Goal: Task Accomplishment & Management: Manage account settings

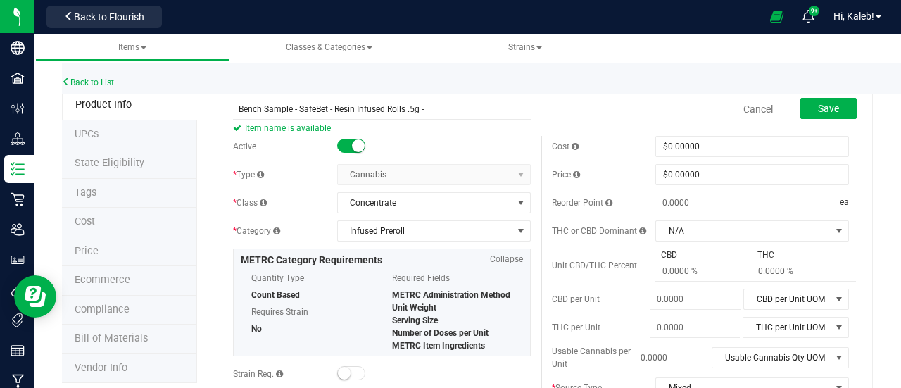
click at [506, 111] on input "Bench Sample - SafeBet - Resin Infused Rolls .5g -" at bounding box center [382, 109] width 298 height 21
paste input "[PERSON_NAME]"
drag, startPoint x: 423, startPoint y: 109, endPoint x: 234, endPoint y: 104, distance: 189.5
click at [234, 104] on input "Bench Sample - SafeBet - Resin Infused Rolls .5g - Cheech Cobbler" at bounding box center [382, 109] width 298 height 21
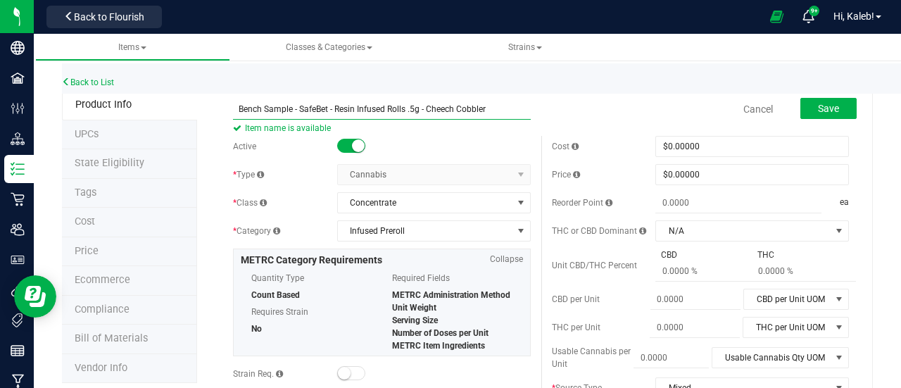
drag, startPoint x: 423, startPoint y: 108, endPoint x: 232, endPoint y: 90, distance: 191.0
type input "Bench Sample - SafeBet - Resin Infused Rolls .5g - Cheech Cobbler"
click at [441, 136] on div "Active" at bounding box center [382, 146] width 298 height 21
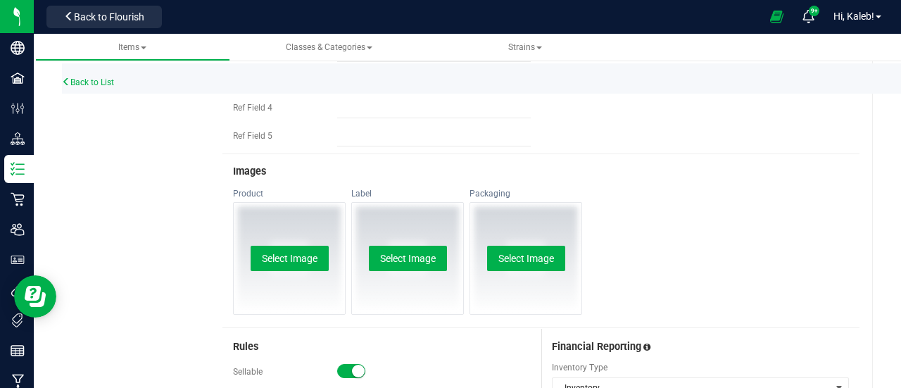
scroll to position [0, 477]
drag, startPoint x: 344, startPoint y: 98, endPoint x: 608, endPoint y: 104, distance: 264.8
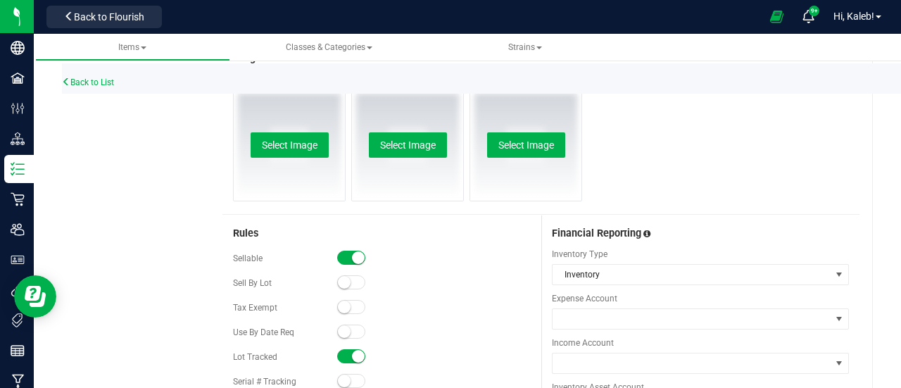
scroll to position [830, 0]
click at [359, 263] on small at bounding box center [358, 257] width 13 height 13
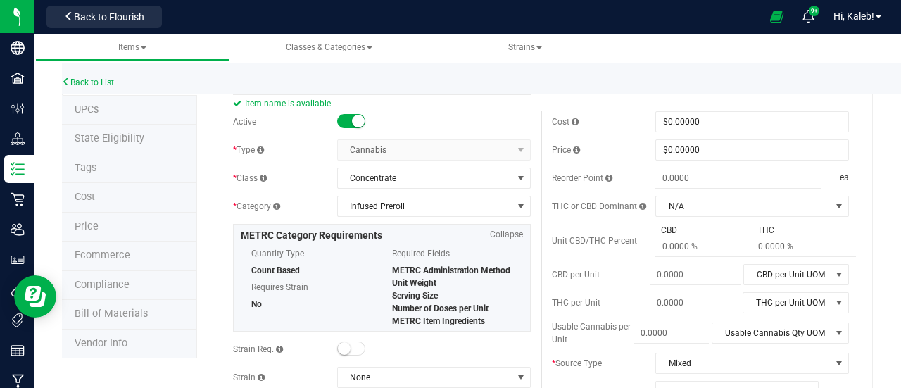
scroll to position [0, 0]
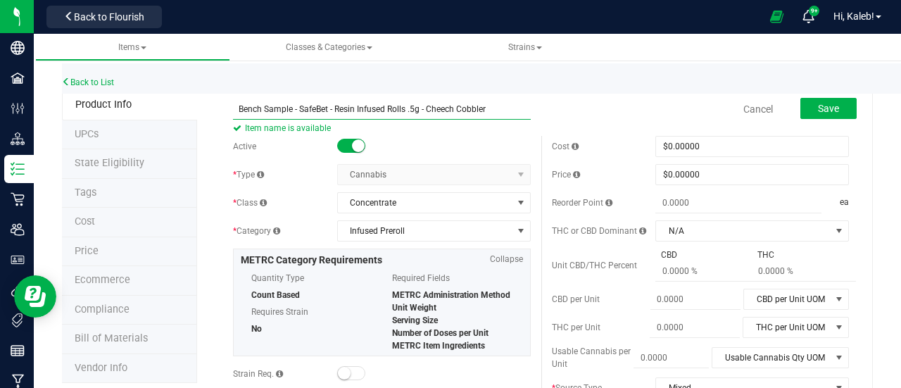
click at [240, 111] on input "Bench Sample - SafeBet - Resin Infused Rolls .5g - Cheech Cobbler" at bounding box center [382, 109] width 298 height 21
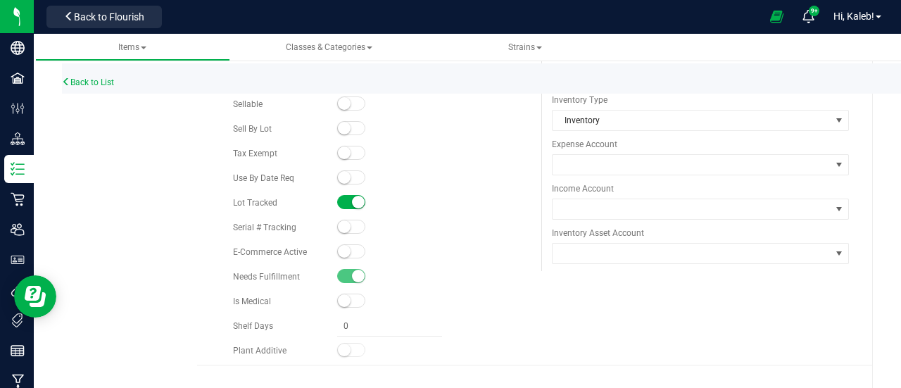
scroll to position [994, 0]
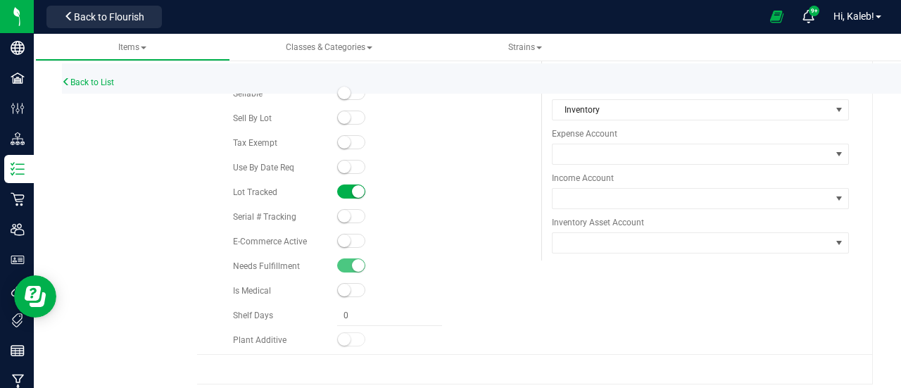
click at [344, 173] on small at bounding box center [344, 167] width 13 height 13
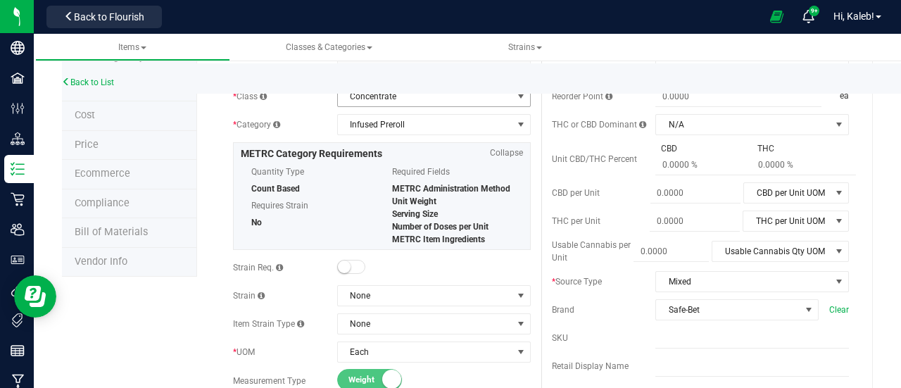
scroll to position [0, 0]
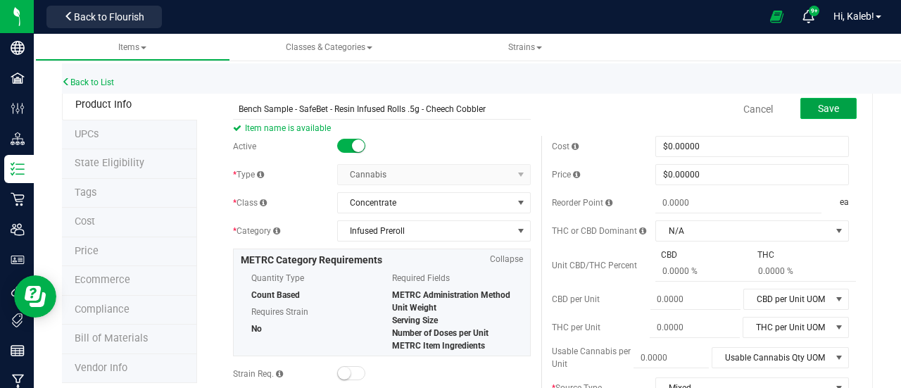
click at [820, 112] on span "Save" at bounding box center [828, 108] width 21 height 11
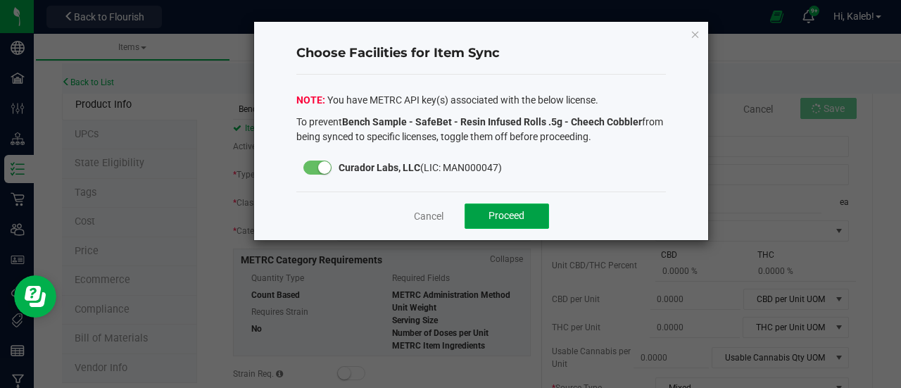
click at [530, 216] on button "Proceed" at bounding box center [507, 216] width 85 height 25
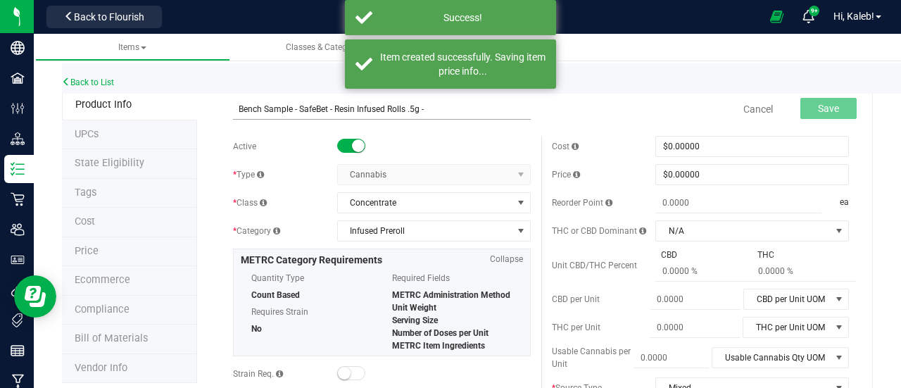
click at [238, 108] on input "Bench Sample - SafeBet - Resin Infused Rolls .5g -" at bounding box center [382, 109] width 298 height 21
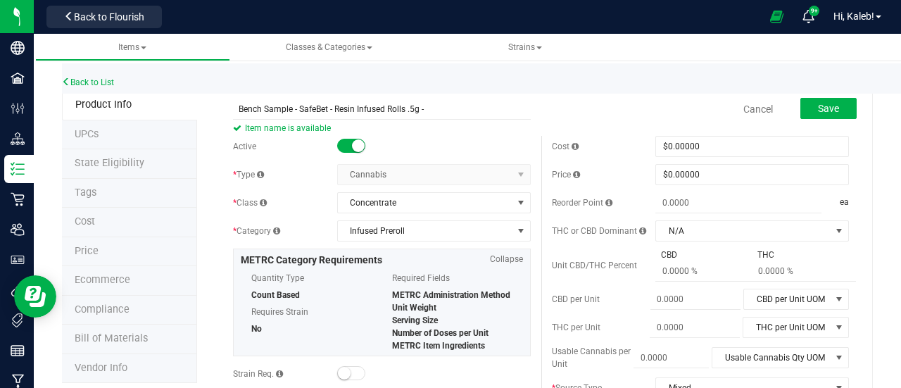
click at [461, 118] on input "Bench Sample - SafeBet - Resin Infused Rolls .5g -" at bounding box center [382, 109] width 298 height 21
paste input "Chief'n Broccoli"
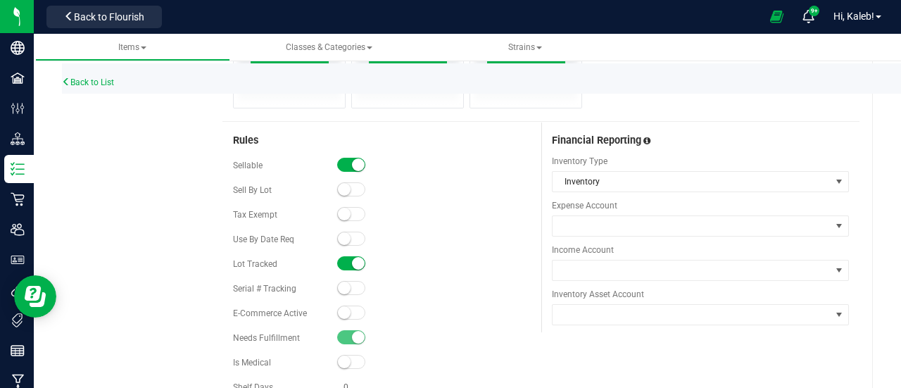
scroll to position [925, 0]
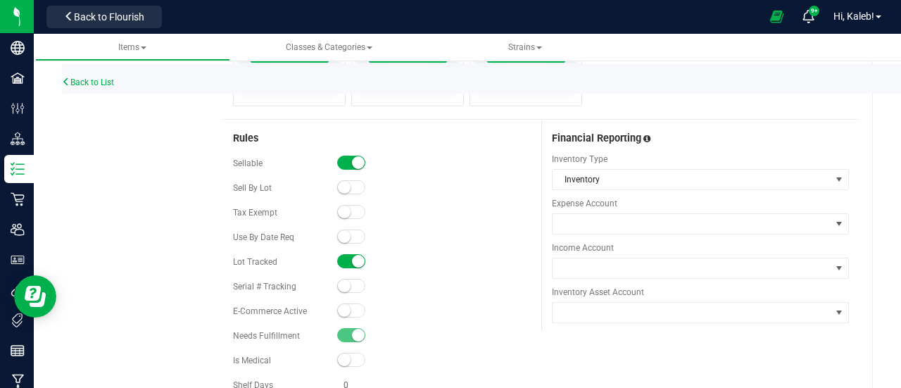
type input "Bench Sample - SafeBet - Resin Infused Rolls .5g - Chief'n Broccoli"
click at [361, 170] on span at bounding box center [351, 163] width 28 height 14
click at [345, 243] on small at bounding box center [344, 236] width 13 height 13
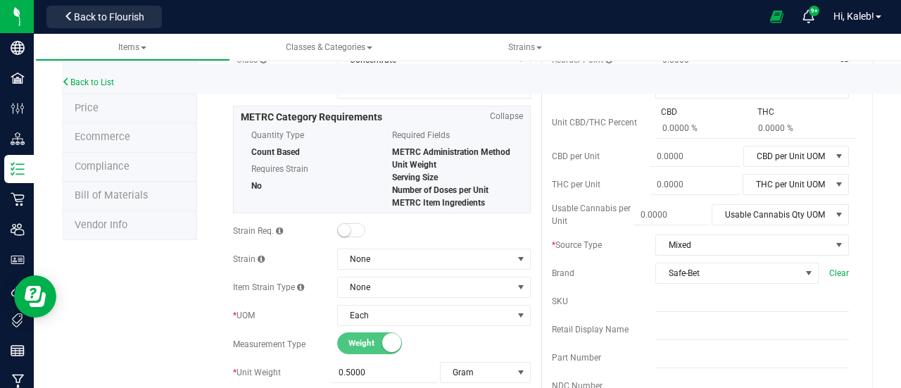
scroll to position [0, 0]
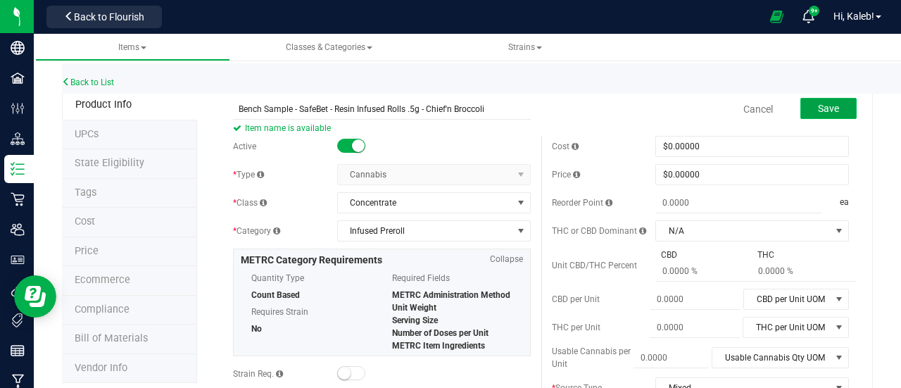
click at [821, 115] on button "Save" at bounding box center [829, 108] width 56 height 21
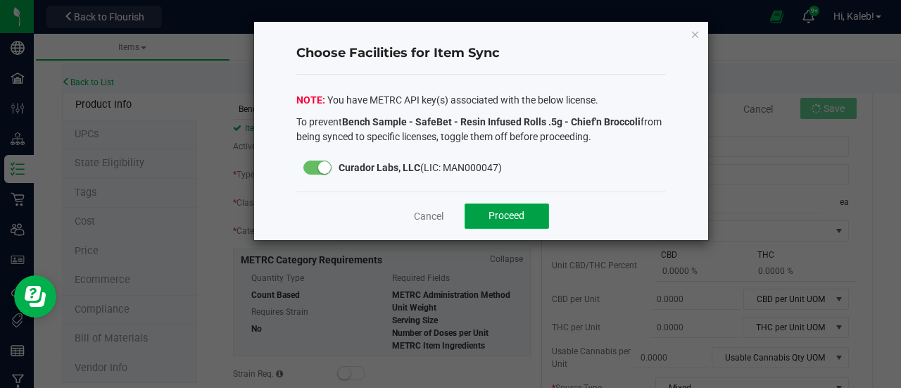
click at [507, 215] on span "Proceed" at bounding box center [507, 215] width 36 height 11
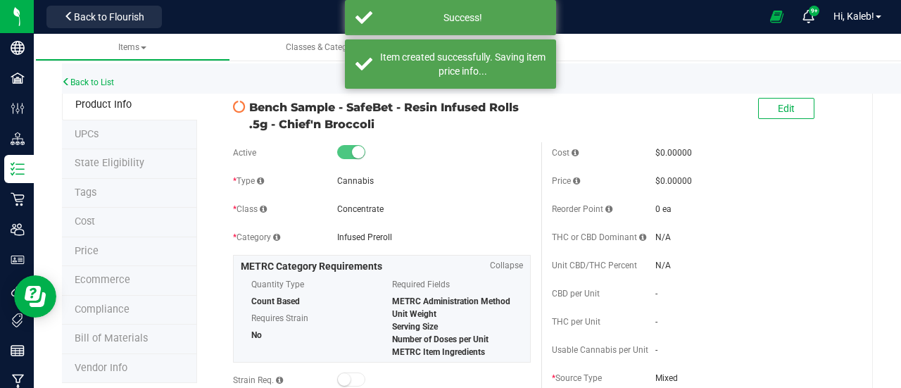
click at [837, 229] on div "THC or CBD Dominant N/A" at bounding box center [701, 237] width 298 height 21
click at [108, 82] on link "Back to List" at bounding box center [88, 82] width 52 height 10
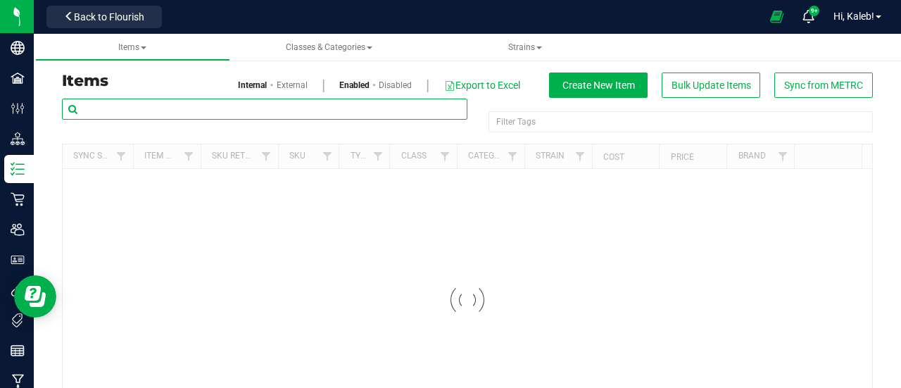
click at [179, 113] on input "text" at bounding box center [265, 109] width 406 height 21
paste input "- Foofamboombinker"
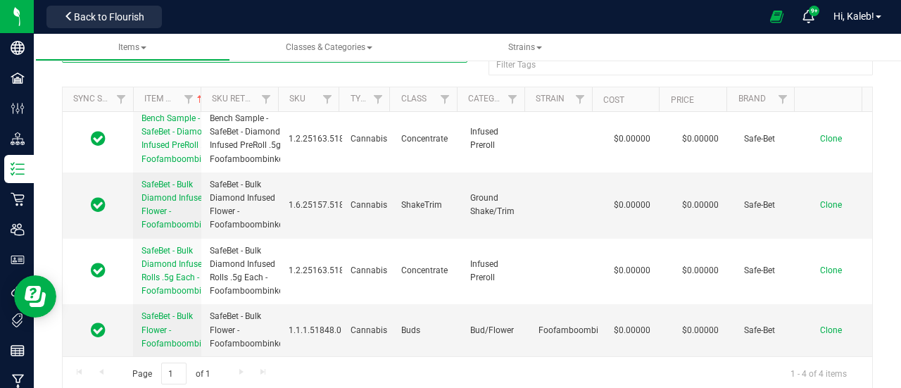
scroll to position [73, 0]
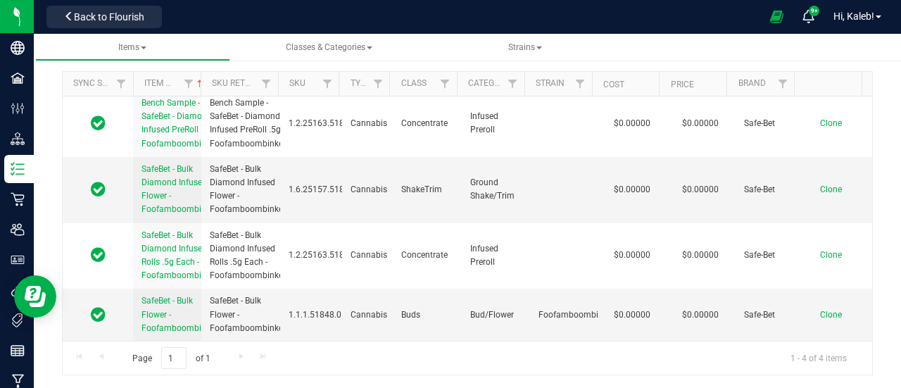
click at [865, 229] on div "- Foofamboombinker Filter Tags Filter Tags Sync Status Item Name Sku Retail Dis…" at bounding box center [467, 200] width 832 height 350
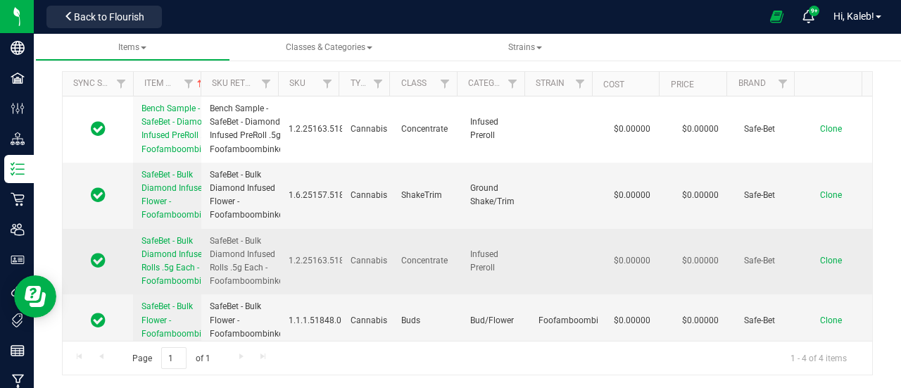
scroll to position [0, 0]
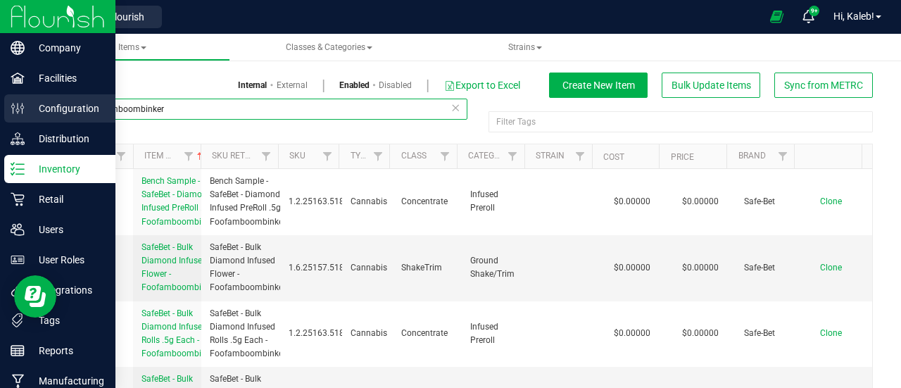
drag, startPoint x: 189, startPoint y: 116, endPoint x: 0, endPoint y: 108, distance: 188.9
click at [0, 108] on div "Company Facilities Configuration Distribution Inventory Retail Users User Roles…" at bounding box center [450, 194] width 901 height 388
paste input "Cheech Cobbl"
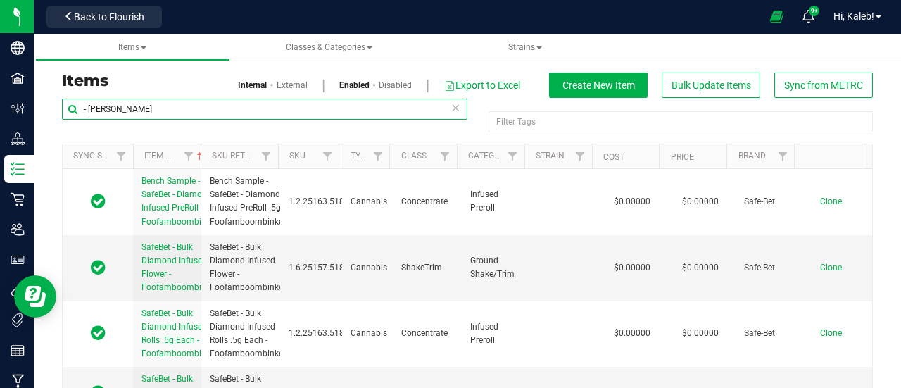
click at [82, 111] on input "- Cheech Cobbler" at bounding box center [265, 109] width 406 height 21
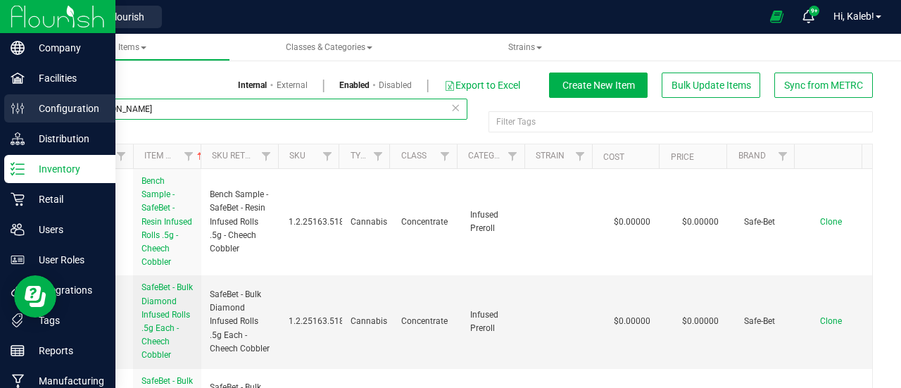
drag, startPoint x: 219, startPoint y: 114, endPoint x: 15, endPoint y: 113, distance: 203.5
click at [15, 113] on div "Company Facilities Configuration Distribution Inventory Retail Users User Roles…" at bounding box center [450, 194] width 901 height 388
paste input "ief'n Broccoli"
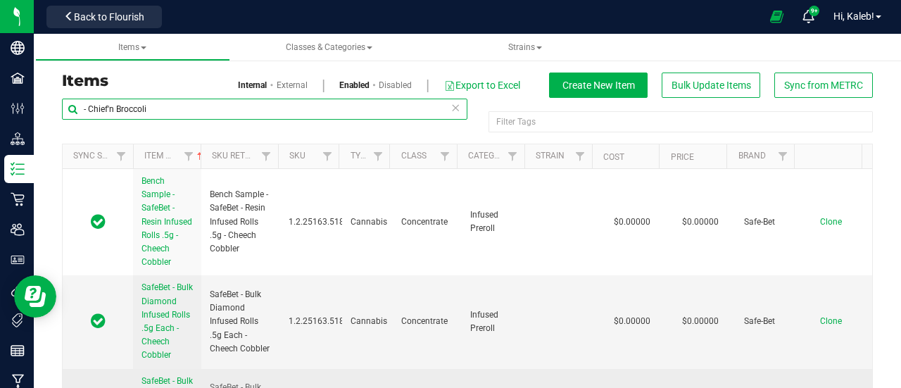
type input "- Chief'n Broccoli"
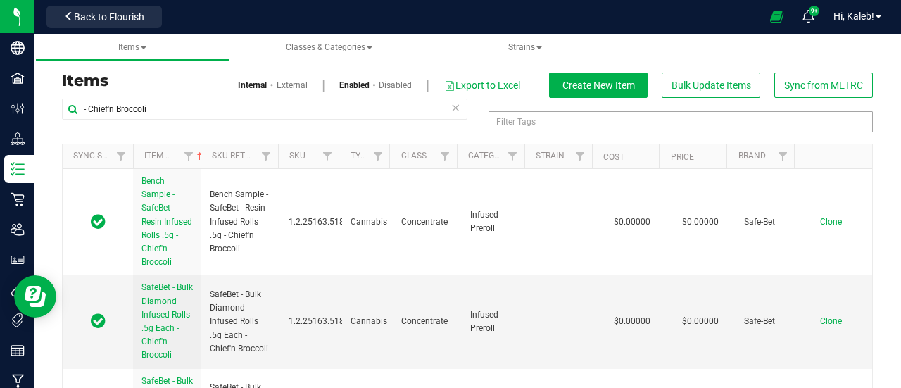
click at [858, 130] on div "Filter Tags" at bounding box center [681, 121] width 384 height 21
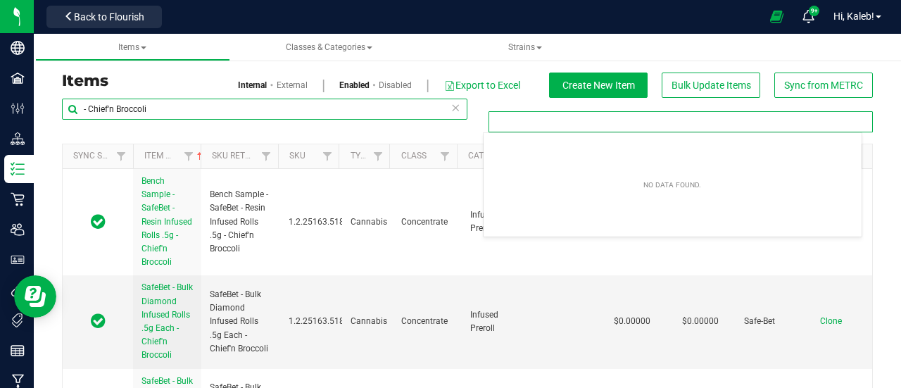
type input "Filter Tags"
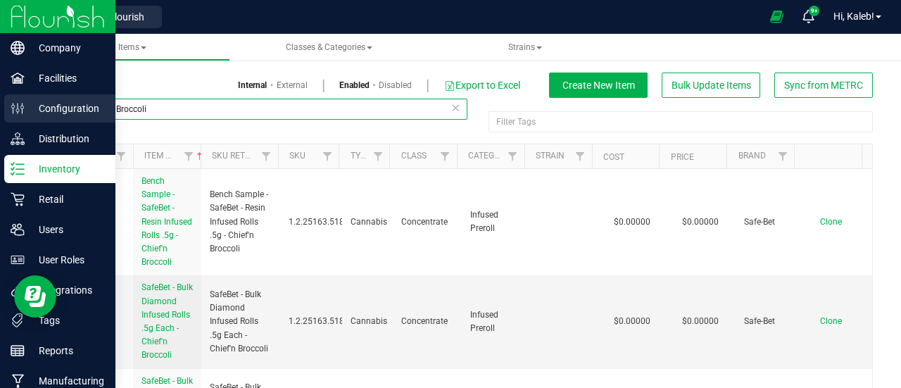
drag, startPoint x: 158, startPoint y: 112, endPoint x: 0, endPoint y: 122, distance: 158.8
click at [0, 122] on div "Company Facilities Configuration Distribution Inventory Retail Users User Roles…" at bounding box center [450, 194] width 901 height 388
paste input "Bulk Live Rosin -"
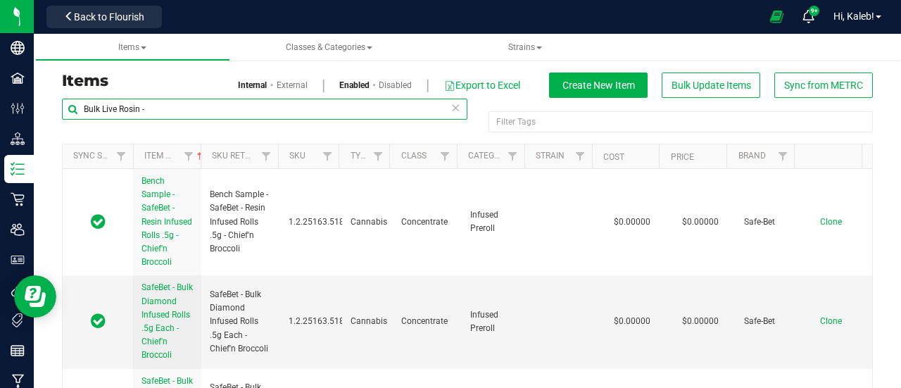
click at [83, 111] on input "Bulk Live Rosin -" at bounding box center [265, 109] width 406 height 21
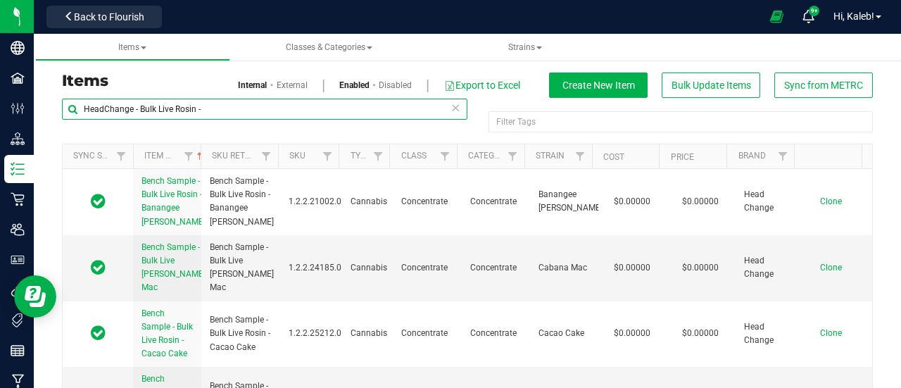
type input "HeadChange - Bulk Live Rosin -"
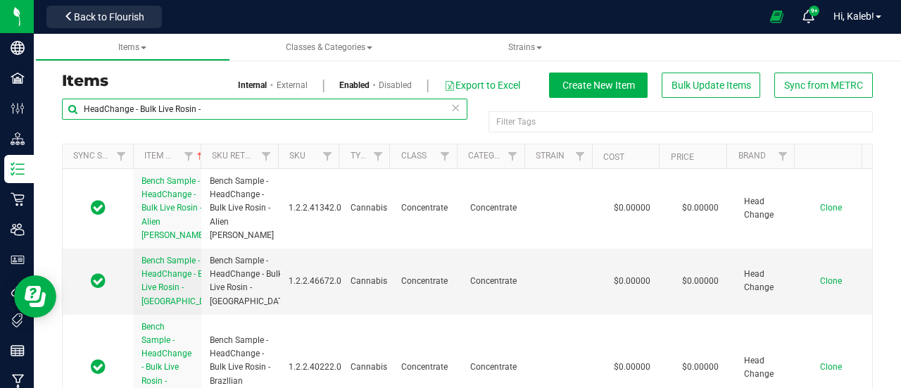
drag, startPoint x: 92, startPoint y: 113, endPoint x: 80, endPoint y: 109, distance: 12.7
click at [80, 109] on input "HeadChange - Bulk Live Rosin -" at bounding box center [265, 109] width 406 height 21
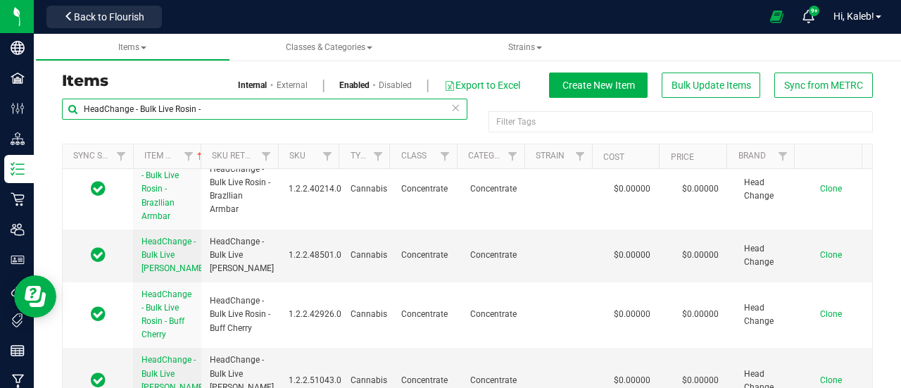
scroll to position [8672, 0]
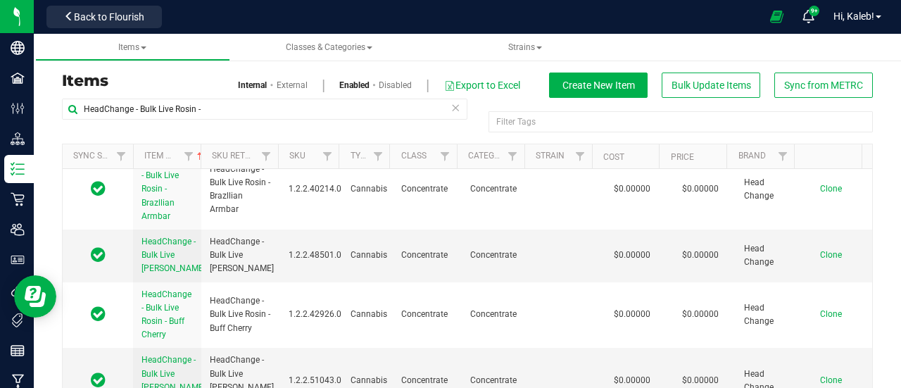
click at [820, 49] on span "Clone" at bounding box center [831, 44] width 22 height 10
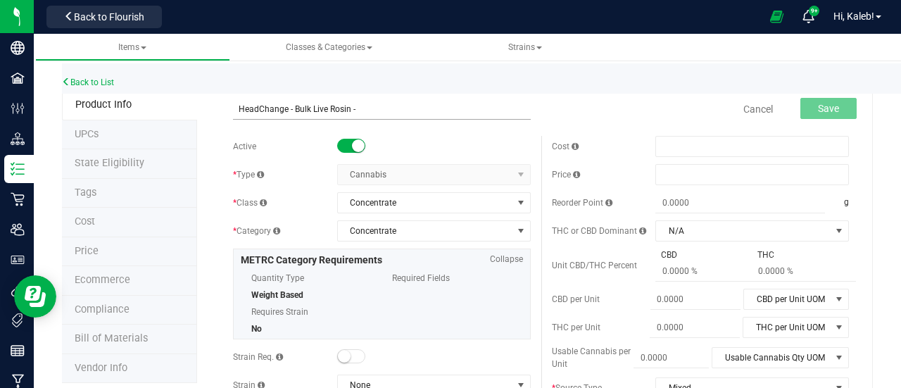
click at [234, 109] on input "HeadChange - Bulk Live Rosin -" at bounding box center [382, 109] width 298 height 21
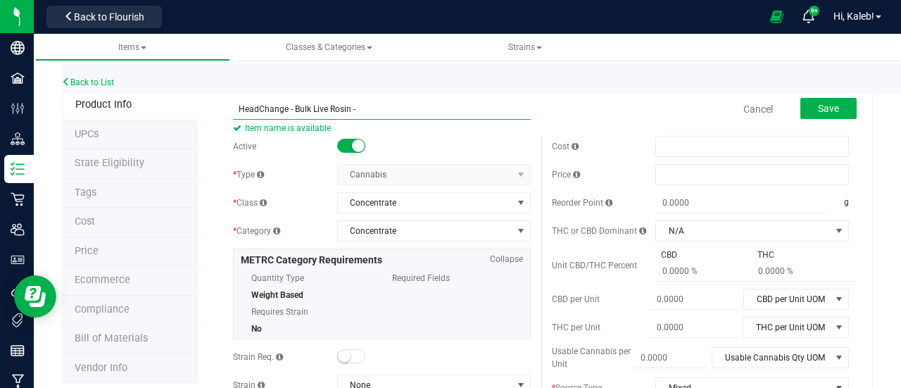
click at [362, 107] on input "HeadChange - Bulk Live Rosin -" at bounding box center [382, 109] width 298 height 21
paste input "High Wire Haze"
click at [237, 110] on input "HeadChange - Bulk Live Rosin - High Wire Haze" at bounding box center [382, 109] width 298 height 21
type input "HeadChange - Bulk Live Rosin - High Wire Haze"
click at [824, 101] on button "Save" at bounding box center [829, 108] width 56 height 21
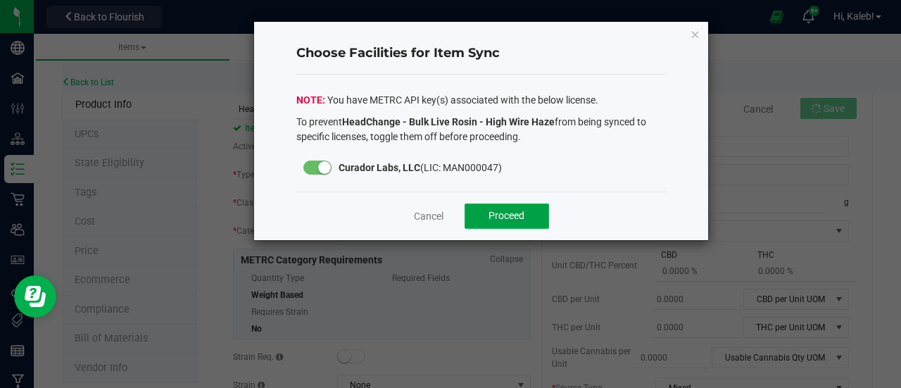
click at [505, 213] on span "Proceed" at bounding box center [507, 215] width 36 height 11
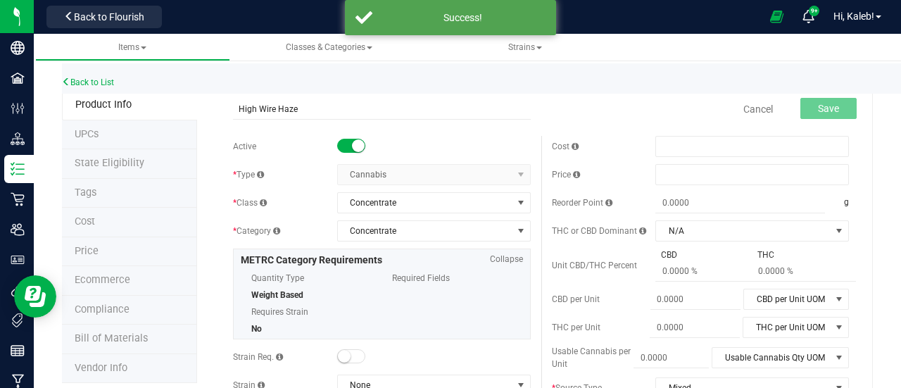
type input "High Wire Haze"
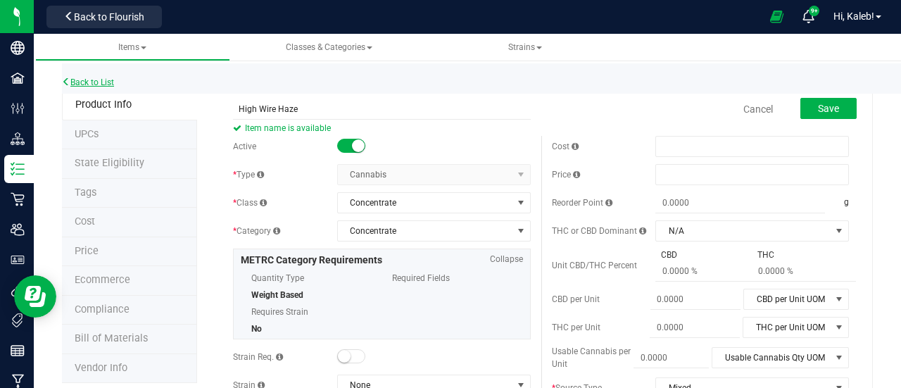
click at [78, 80] on link "Back to List" at bounding box center [88, 82] width 52 height 10
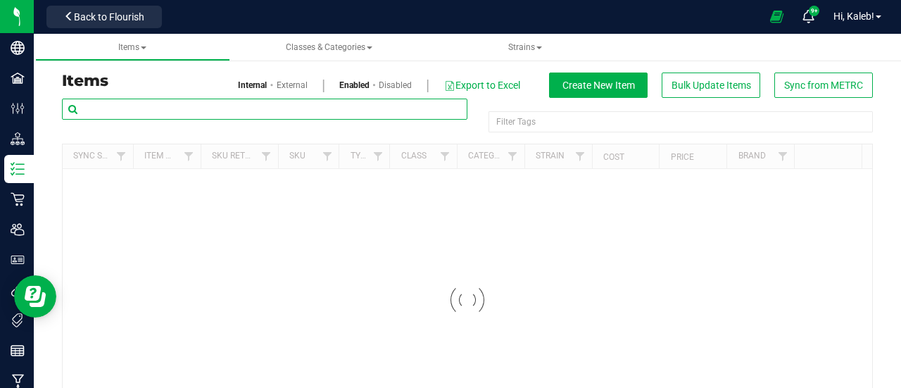
click at [203, 112] on input "text" at bounding box center [265, 109] width 406 height 21
paste input "High Wire Haze"
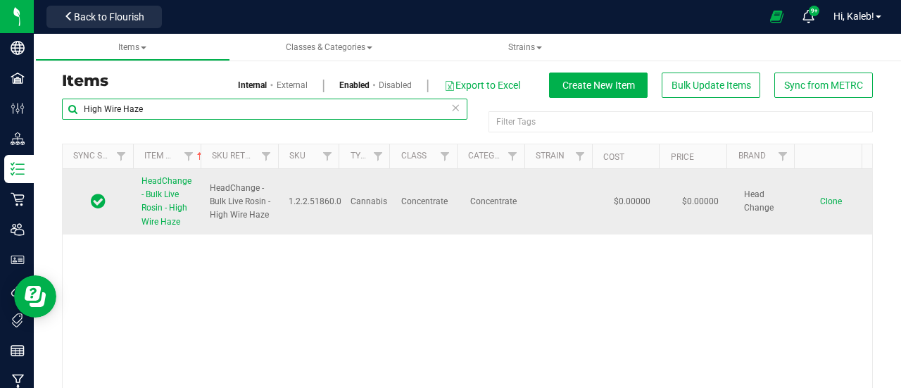
type input "High Wire Haze"
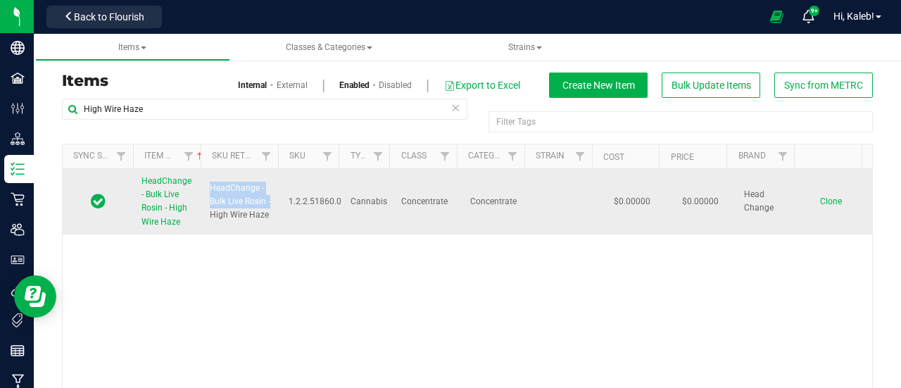
drag, startPoint x: 208, startPoint y: 181, endPoint x: 210, endPoint y: 205, distance: 24.0
click at [210, 205] on span "HeadChange - Bulk Live Rosin - High Wire Haze" at bounding box center [241, 202] width 62 height 41
copy span "HeadChange - Bulk Live Rosin -"
click at [815, 206] on td "Clone" at bounding box center [838, 201] width 68 height 65
click at [820, 201] on span "Clone" at bounding box center [831, 201] width 22 height 10
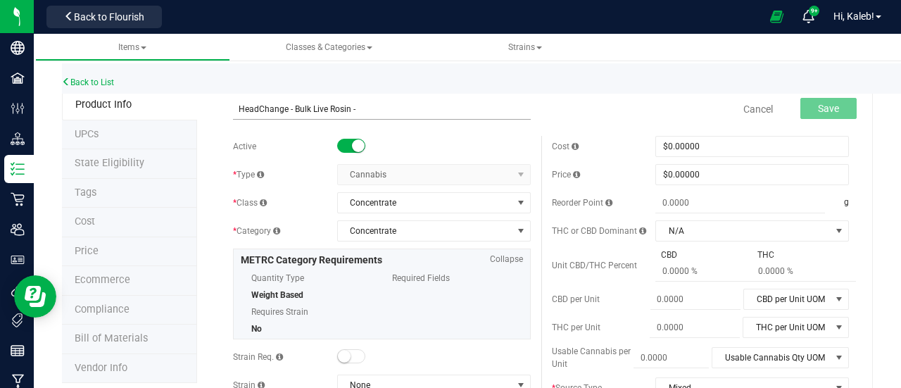
click at [235, 105] on input "HeadChange - Bulk Live Rosin -" at bounding box center [382, 109] width 298 height 21
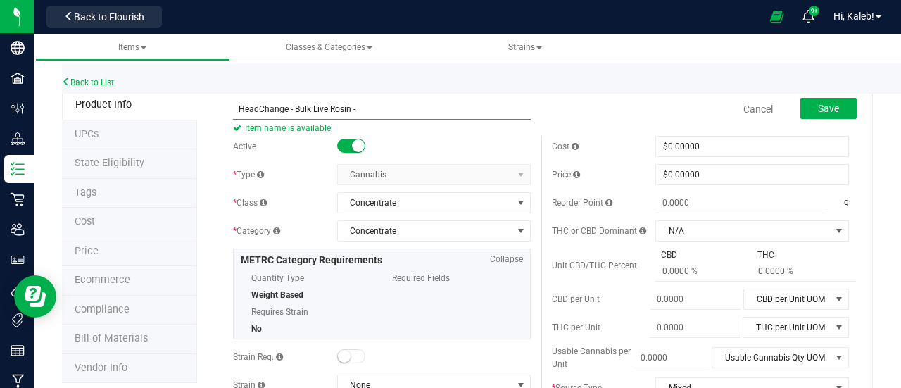
click at [377, 109] on input "HeadChange - Bulk Live Rosin -" at bounding box center [382, 109] width 298 height 21
paste input "Elusive"
click at [238, 109] on input "HeadChange - Bulk Live Rosin - Elusive" at bounding box center [382, 109] width 298 height 21
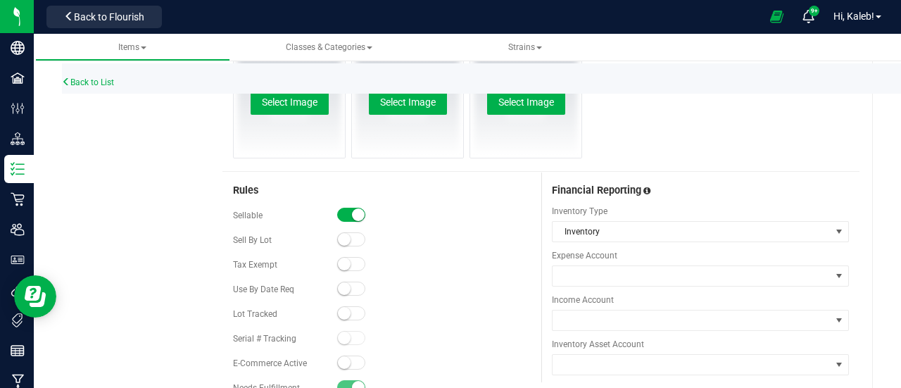
scroll to position [803, 0]
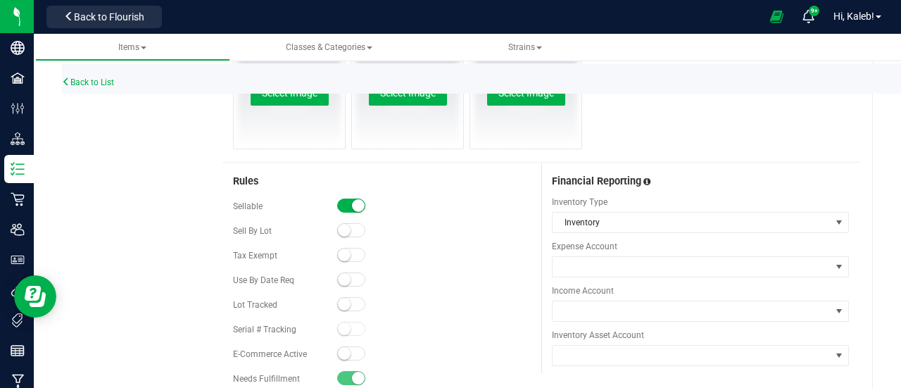
type input "HeadChange - Bulk Live Rosin - Elusive"
click at [347, 297] on span at bounding box center [351, 304] width 28 height 14
click at [347, 199] on span at bounding box center [351, 206] width 28 height 14
click at [346, 200] on small at bounding box center [344, 206] width 13 height 13
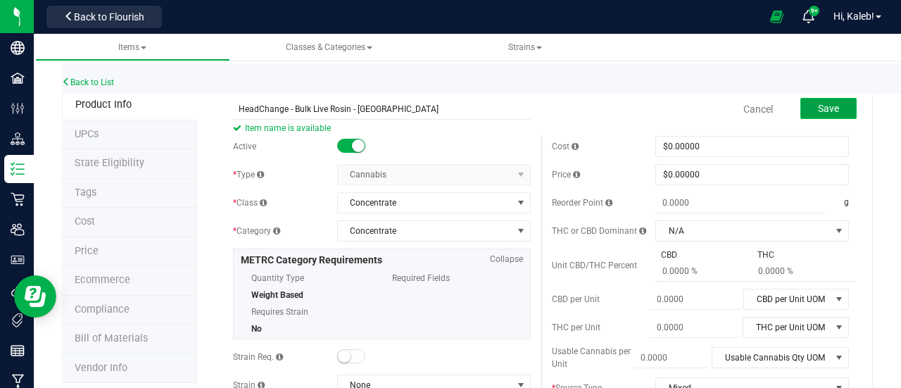
click at [819, 106] on span "Save" at bounding box center [828, 108] width 21 height 11
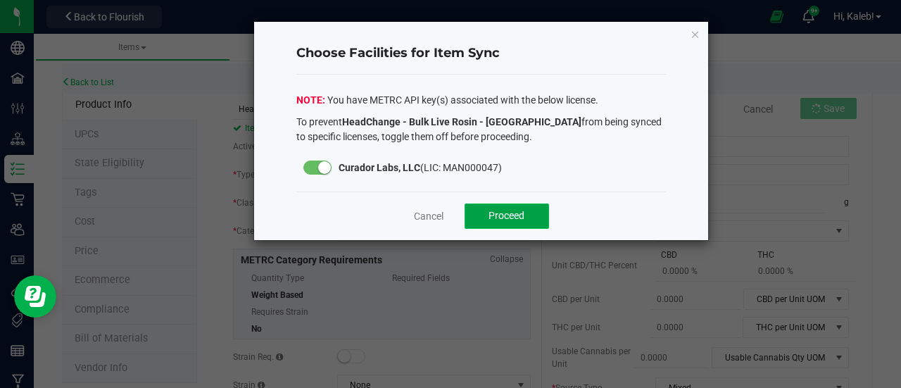
click at [525, 213] on span "Proceed" at bounding box center [507, 215] width 36 height 11
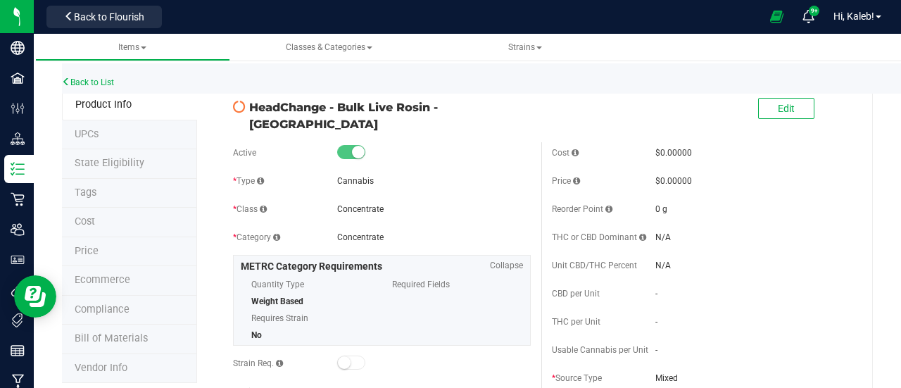
click at [87, 80] on link "Back to List" at bounding box center [88, 82] width 52 height 10
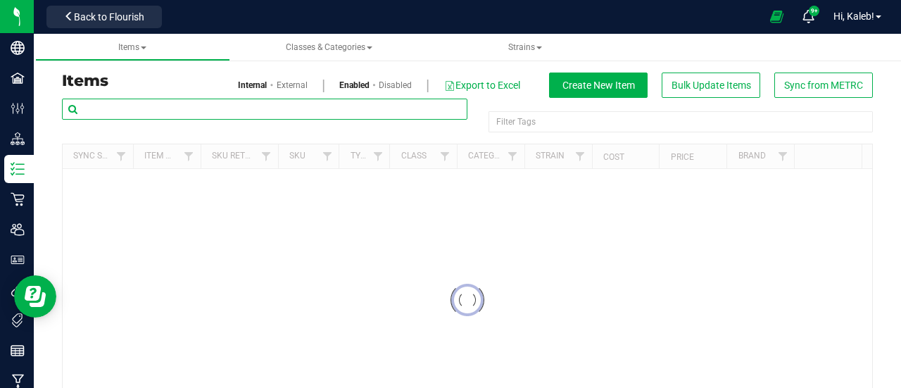
click at [144, 99] on input "text" at bounding box center [265, 109] width 406 height 21
paste input "Bulk Cart Grade Live Rosin -"
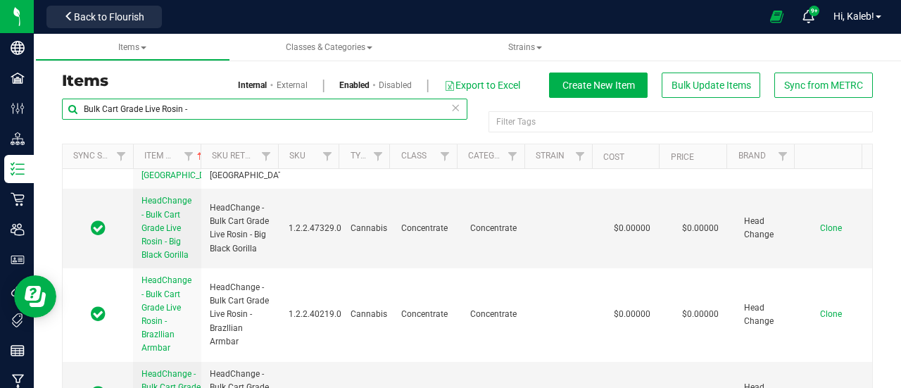
scroll to position [9098, 0]
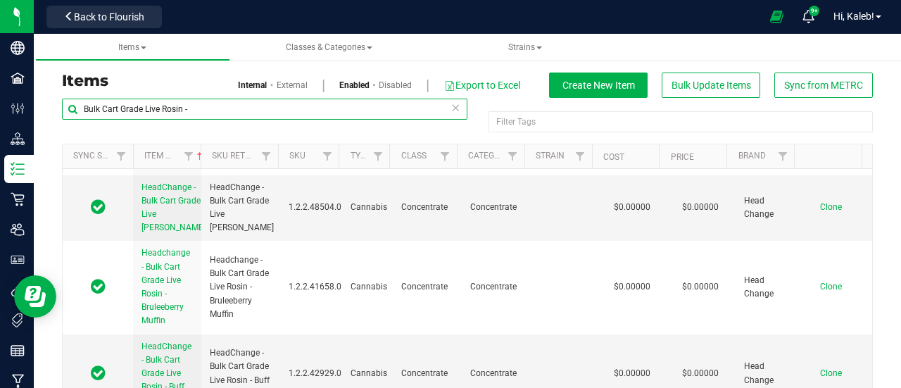
type input "Bulk Cart Grade Live Rosin -"
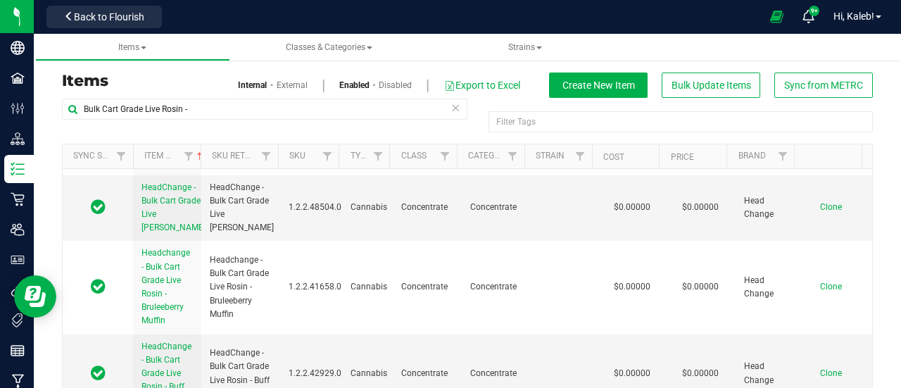
drag, startPoint x: 208, startPoint y: 242, endPoint x: 254, endPoint y: 264, distance: 50.4
copy span "HeadChange - Bulk Cart Grade Live Rosin -"
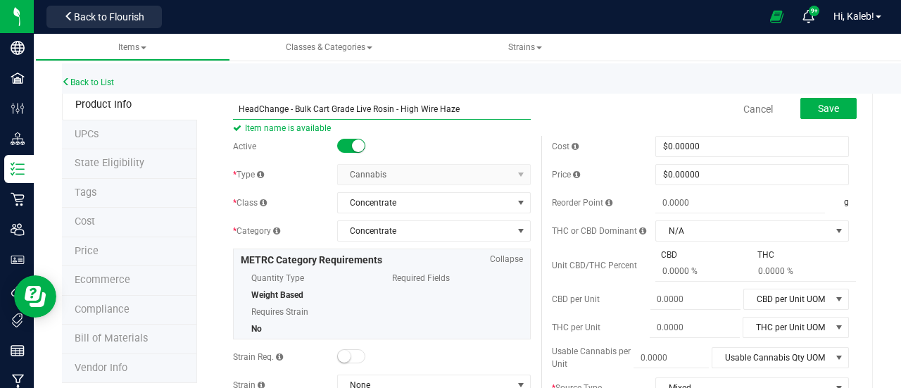
click at [239, 106] on input "HeadChange - Bulk Cart Grade Live Rosin - High Wire Haze" at bounding box center [382, 109] width 298 height 21
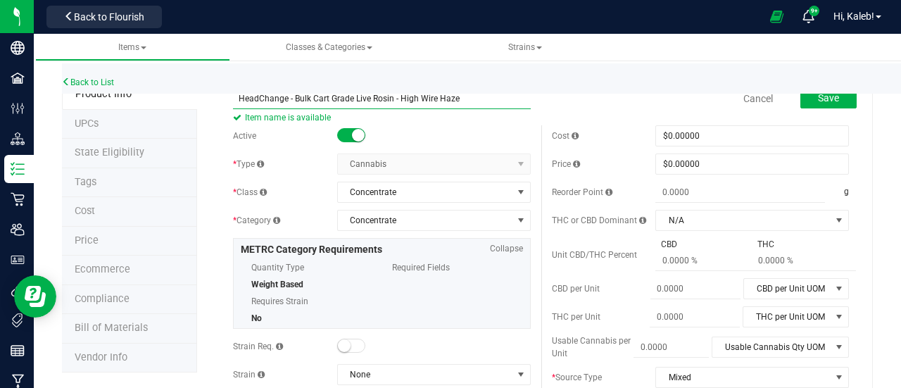
scroll to position [11, 0]
drag, startPoint x: 394, startPoint y: 98, endPoint x: 237, endPoint y: 92, distance: 157.1
type input "HeadChange - Bulk Cart Grade Live Rosin - High Wire Haze"
click at [304, 220] on div "* Category" at bounding box center [285, 219] width 104 height 13
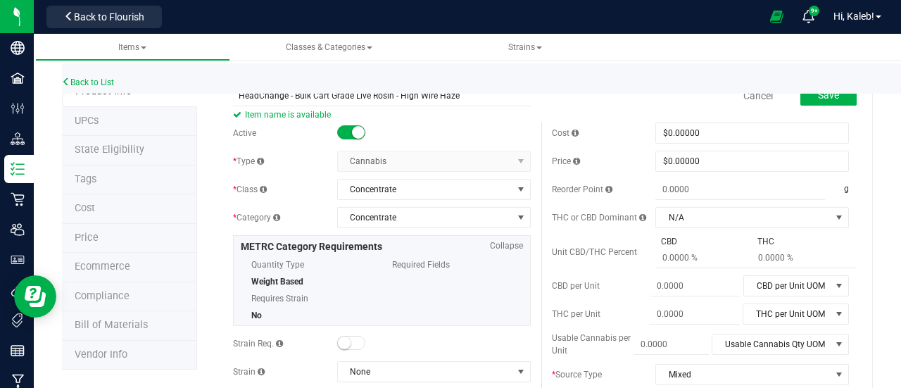
scroll to position [0, 0]
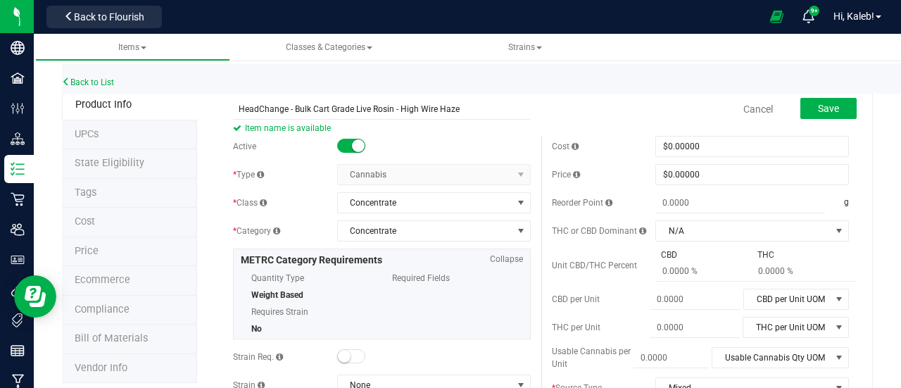
click at [804, 120] on div "Save" at bounding box center [818, 109] width 77 height 29
click at [818, 112] on span "Save" at bounding box center [828, 108] width 21 height 11
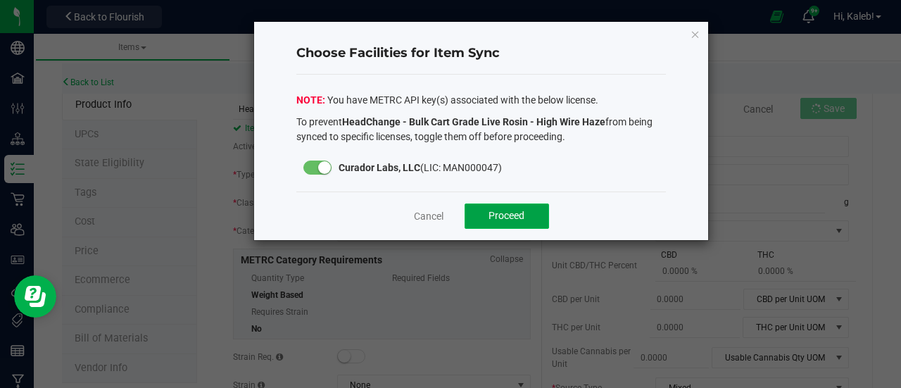
click at [542, 215] on button "Proceed" at bounding box center [507, 216] width 85 height 25
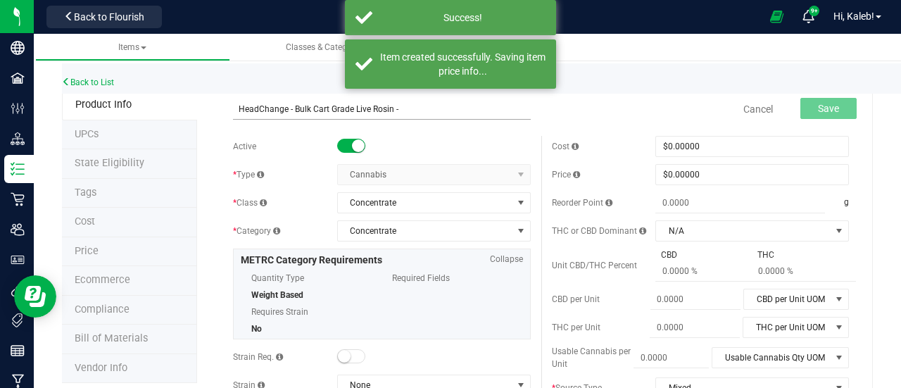
click at [237, 109] on input "HeadChange - Bulk Cart Grade Live Rosin -" at bounding box center [382, 109] width 298 height 21
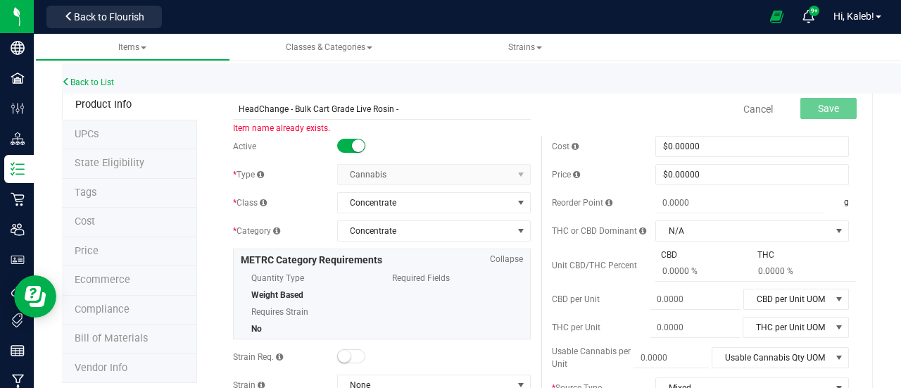
click at [422, 104] on input "HeadChange - Bulk Cart Grade Live Rosin -" at bounding box center [382, 109] width 298 height 21
paste input "Elusive"
click at [238, 110] on input "HeadChange - Bulk Cart Grade Live Rosin - Elusive" at bounding box center [382, 109] width 298 height 21
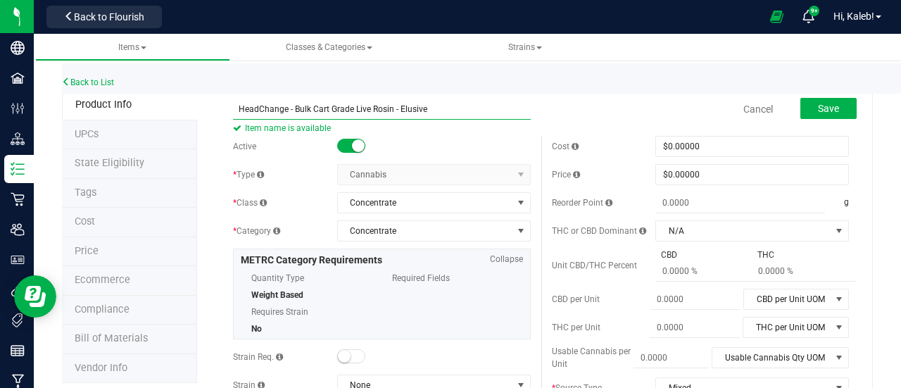
drag, startPoint x: 394, startPoint y: 111, endPoint x: 462, endPoint y: 109, distance: 68.3
click at [462, 109] on input "HeadChange - Bulk Cart Grade Live Rosin - Elusive" at bounding box center [382, 109] width 298 height 21
type input "HeadChange - Bulk Cart Grade Live Rosin - Elusive"
click at [801, 108] on button "Save" at bounding box center [829, 108] width 56 height 21
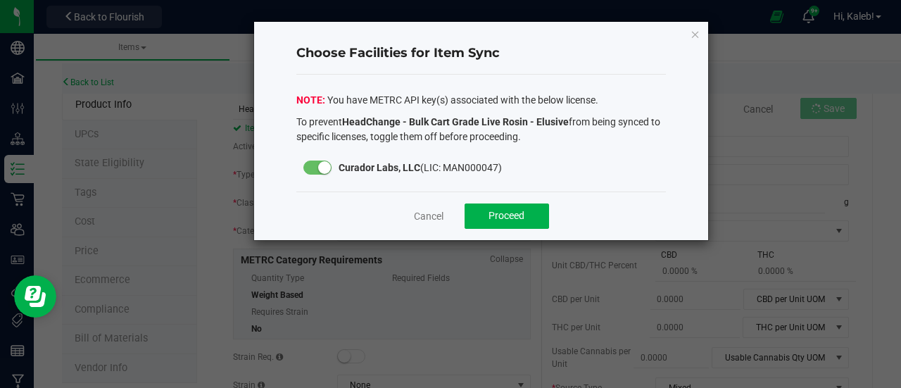
click at [539, 229] on div "Cancel Proceed" at bounding box center [481, 216] width 370 height 49
click at [537, 222] on button "Proceed" at bounding box center [507, 216] width 85 height 25
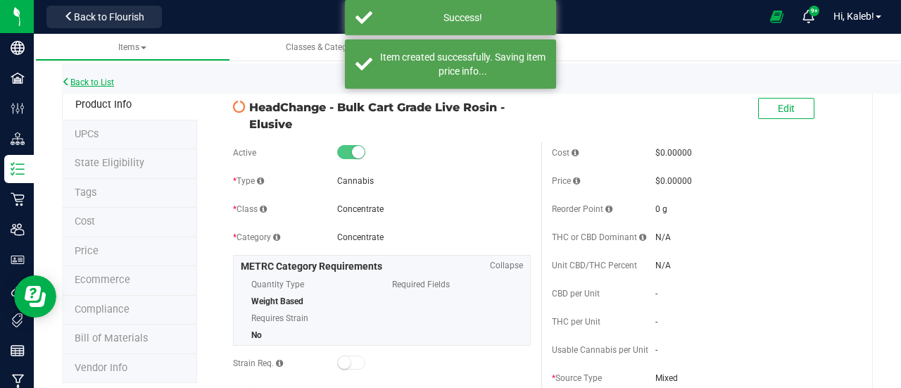
click at [108, 84] on link "Back to List" at bounding box center [88, 82] width 52 height 10
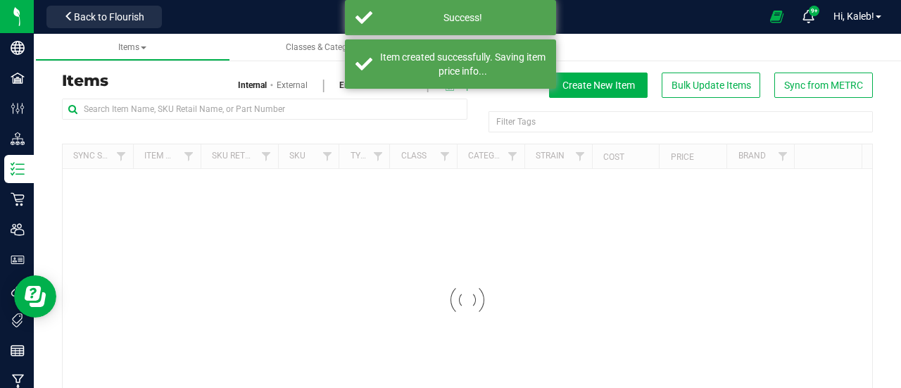
click at [172, 95] on div "Items Internal External Enabled Disabled Export to Excel Create New Item Bulk U…" at bounding box center [467, 85] width 832 height 25
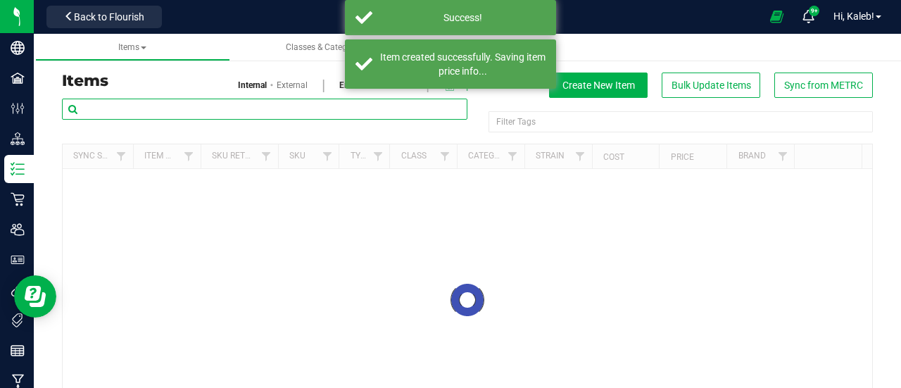
click at [178, 104] on input "text" at bounding box center [265, 109] width 406 height 21
paste input "- Elusive"
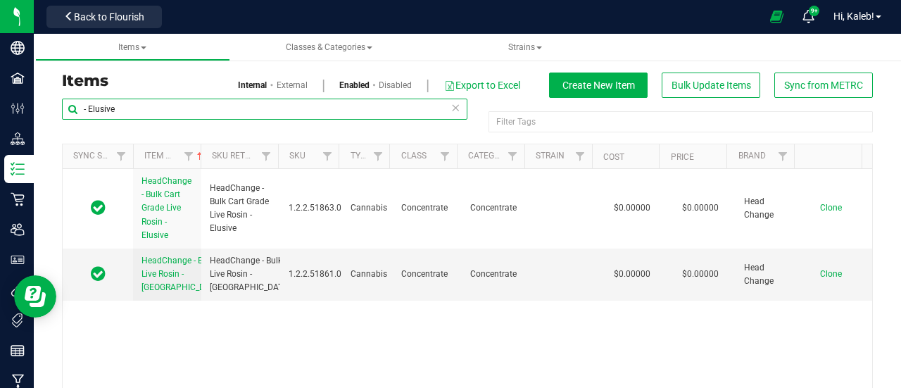
click at [106, 108] on input "- Elusive" at bounding box center [265, 109] width 406 height 21
paste input "High Wire Haz"
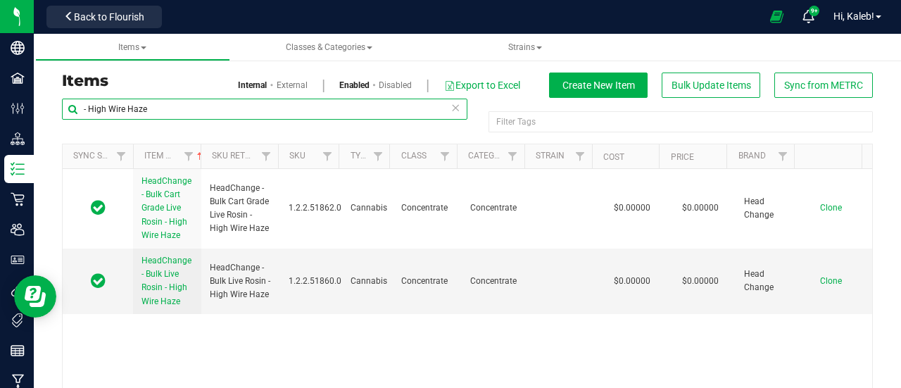
type input "- High Wire Haze"
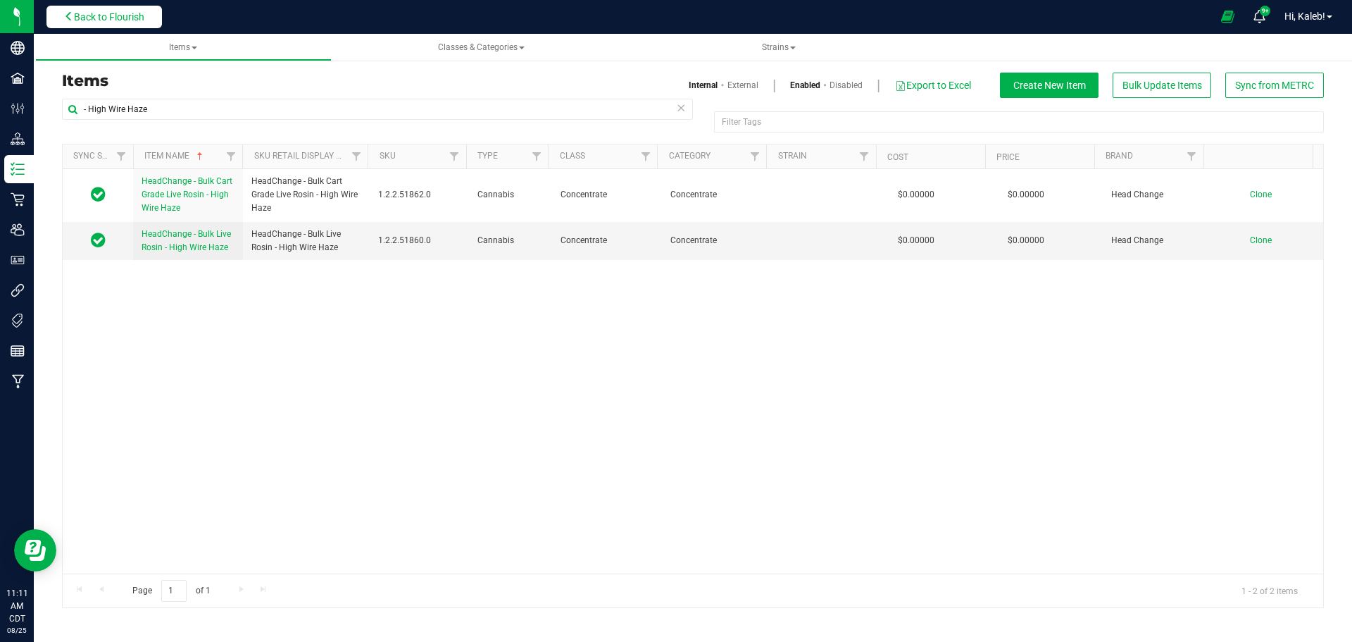
click at [124, 15] on span "Back to Flourish" at bounding box center [109, 16] width 70 height 11
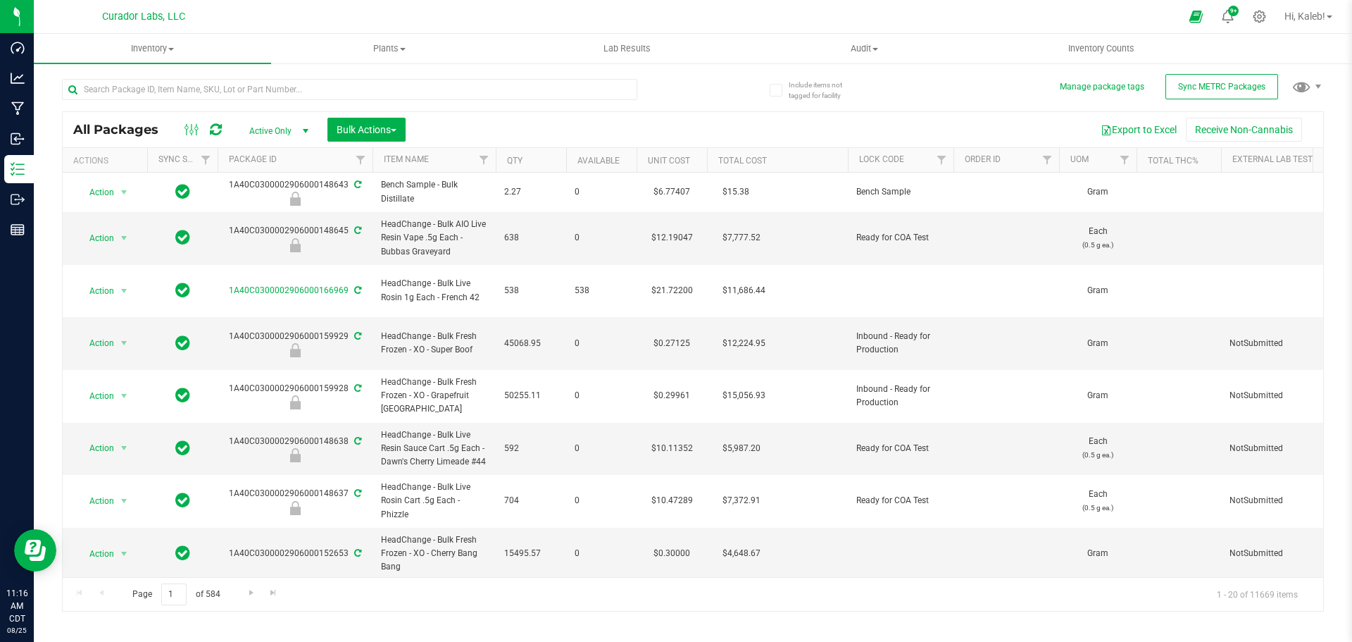
click at [339, 77] on div at bounding box center [377, 88] width 631 height 45
click at [338, 87] on input "text" at bounding box center [349, 89] width 575 height 21
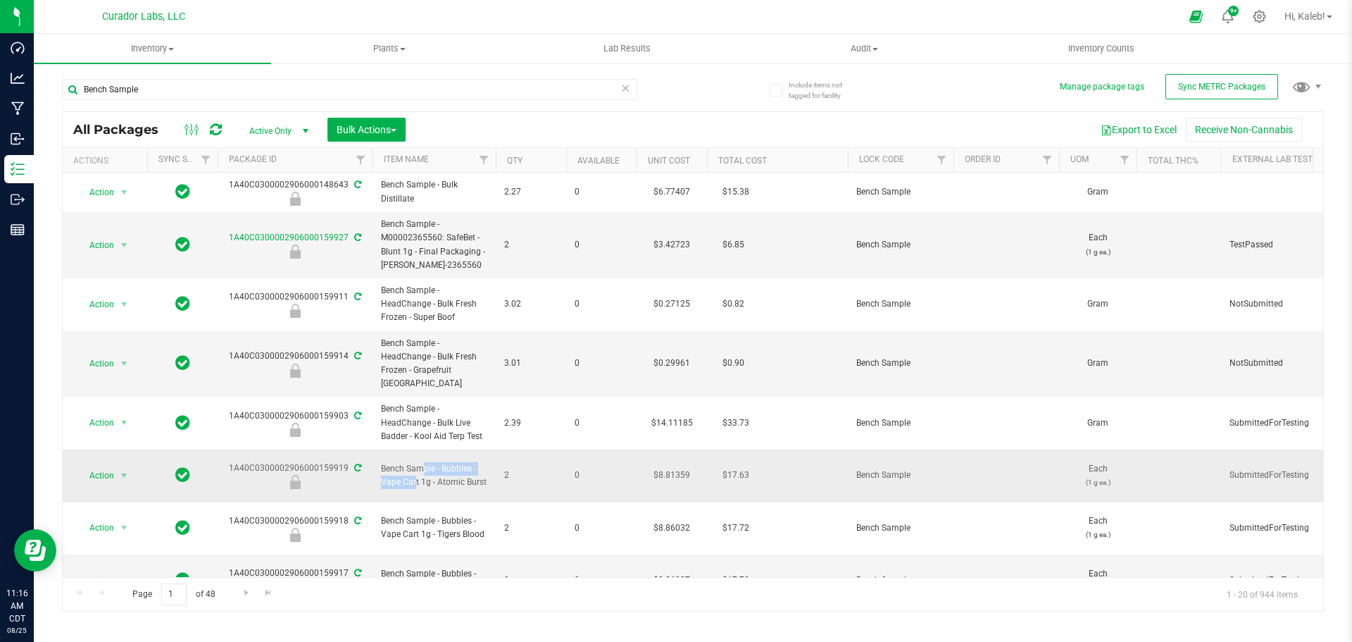
drag, startPoint x: 382, startPoint y: 444, endPoint x: 477, endPoint y: 444, distance: 95.8
click at [477, 462] on span "Bench Sample - Bubbles - Vape Cart 1g - Atomic Burst" at bounding box center [434, 475] width 106 height 27
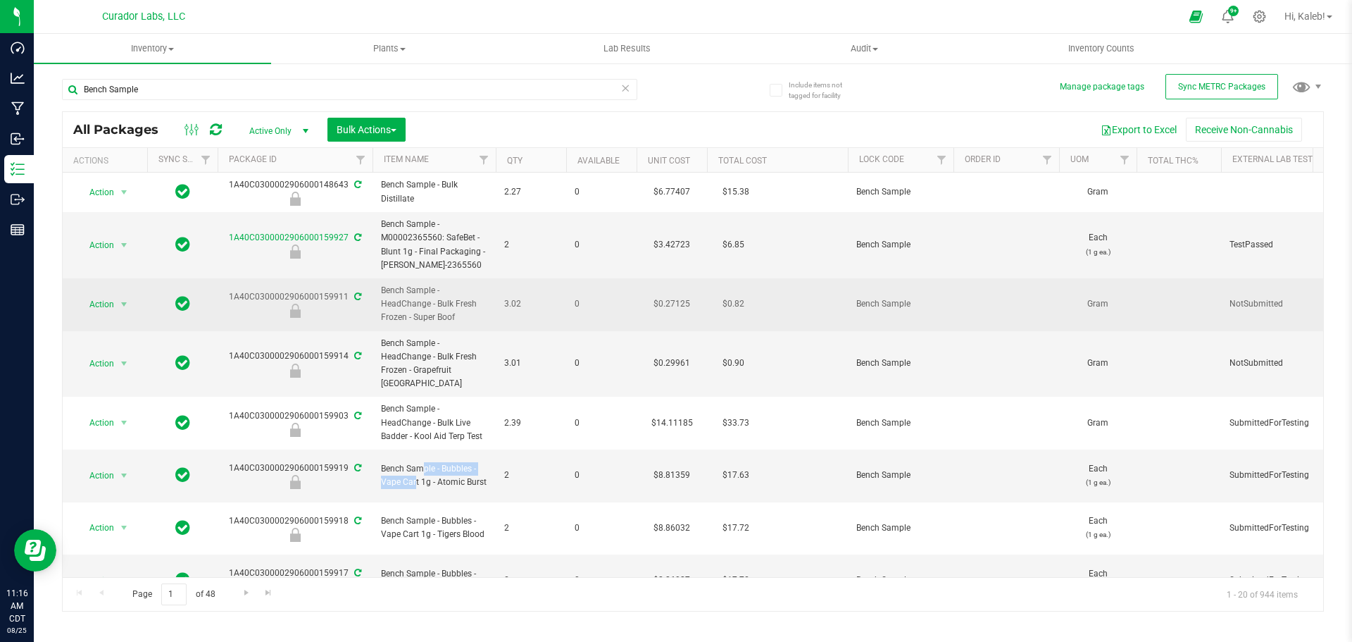
copy span "Bench Sample - Bubbles -"
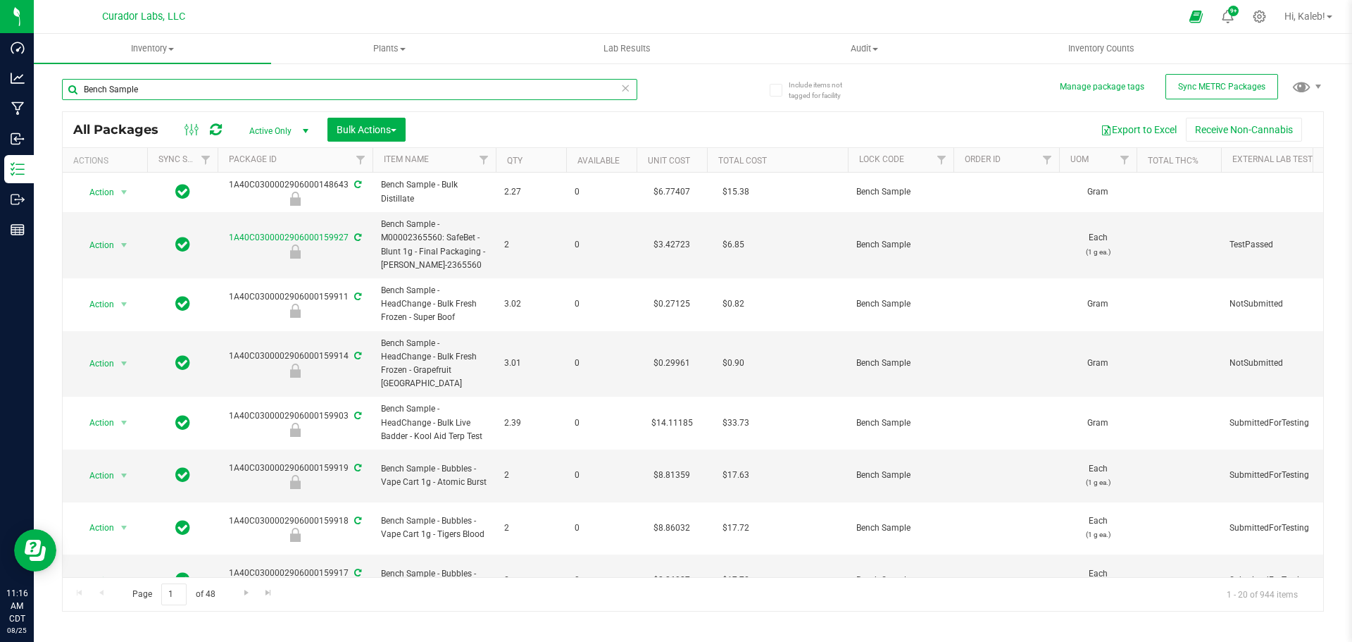
drag, startPoint x: 289, startPoint y: 92, endPoint x: -86, endPoint y: 68, distance: 375.4
click at [0, 68] on html "Dashboard Analytics Manufacturing Inbound Inventory Outbound Reports 11:16 AM C…" at bounding box center [676, 321] width 1352 height 642
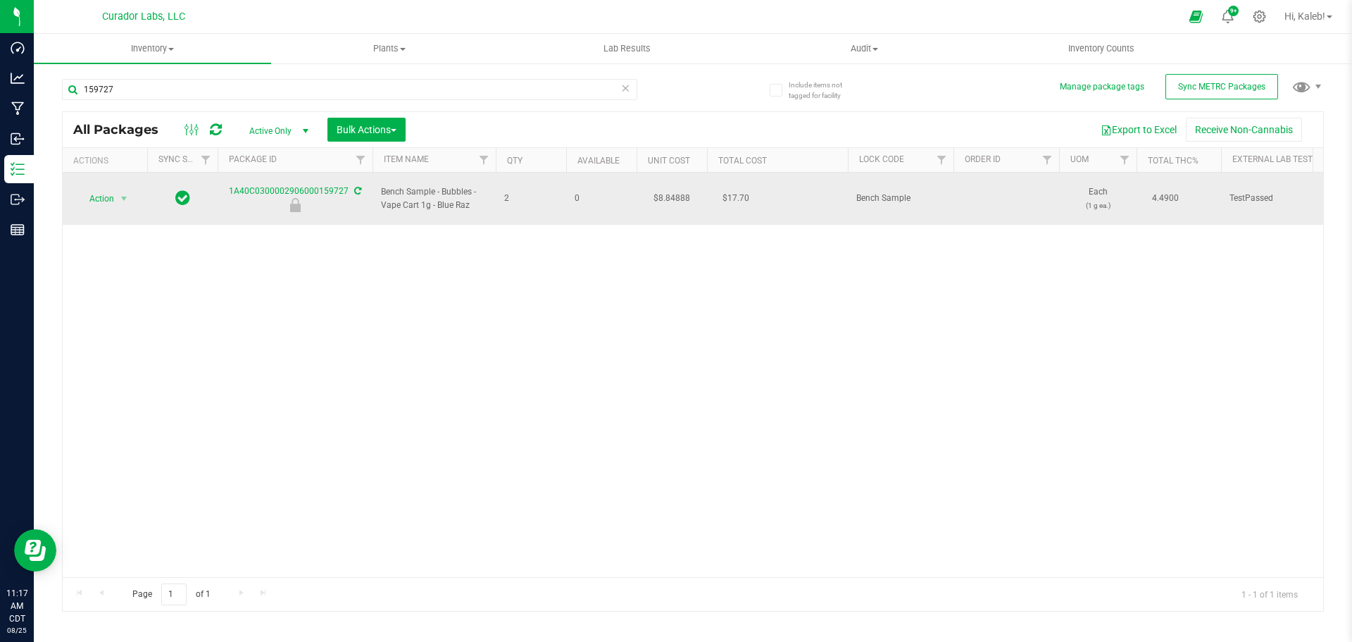
click at [673, 192] on td "$8.84888" at bounding box center [672, 199] width 70 height 52
click at [673, 192] on input "8.84888" at bounding box center [669, 199] width 64 height 20
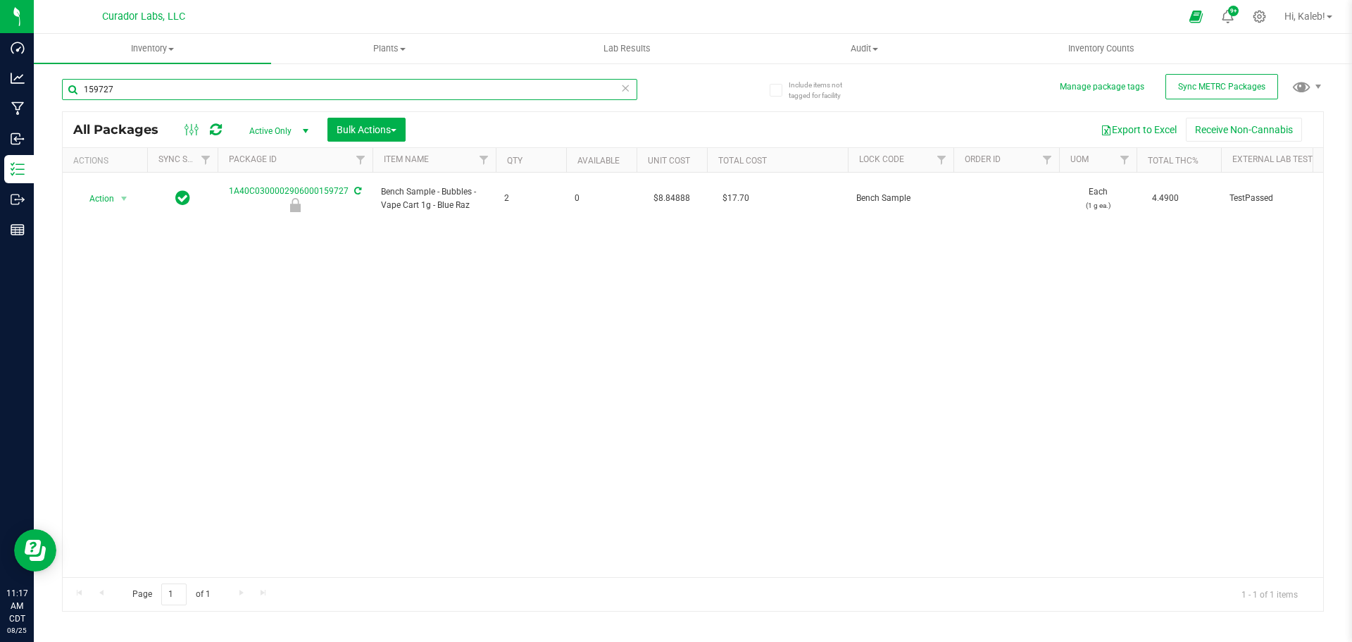
click at [265, 80] on input "159727" at bounding box center [349, 89] width 575 height 21
click at [266, 80] on input "159727" at bounding box center [349, 89] width 575 height 21
click at [667, 192] on td "$8.86087" at bounding box center [672, 199] width 70 height 52
click at [666, 192] on input "8.86087" at bounding box center [669, 199] width 64 height 20
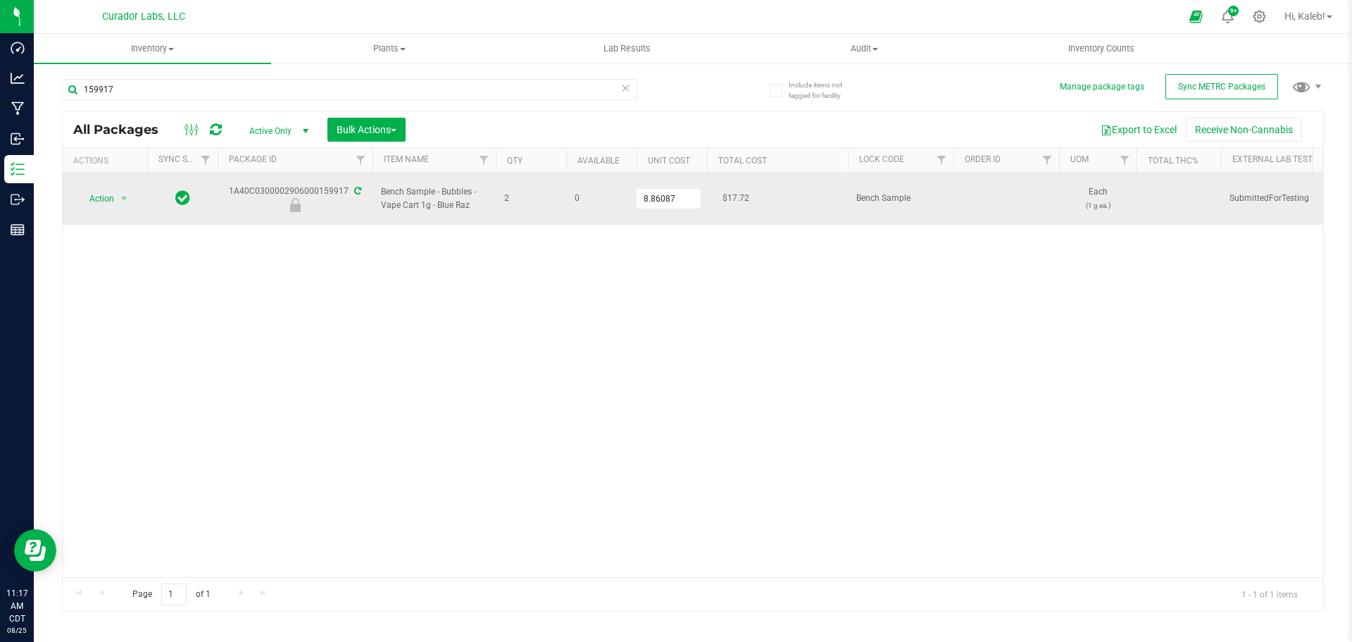
drag, startPoint x: 346, startPoint y: 182, endPoint x: 264, endPoint y: 183, distance: 82.4
click at [264, 185] on div "1A40C0300002906000159917" at bounding box center [294, 198] width 159 height 27
copy div "00002906000159917"
click at [352, 186] on span at bounding box center [356, 191] width 9 height 10
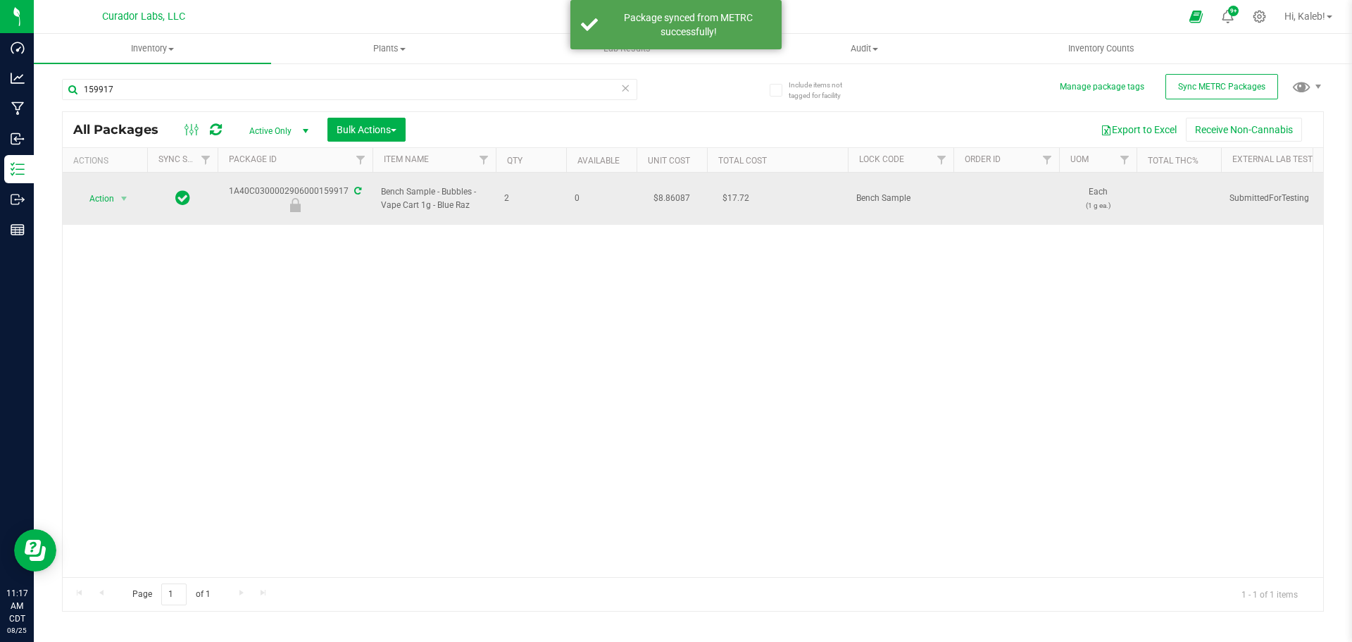
click at [301, 187] on div "1A40C0300002906000159917" at bounding box center [294, 198] width 159 height 27
click at [354, 187] on icon at bounding box center [357, 191] width 7 height 8
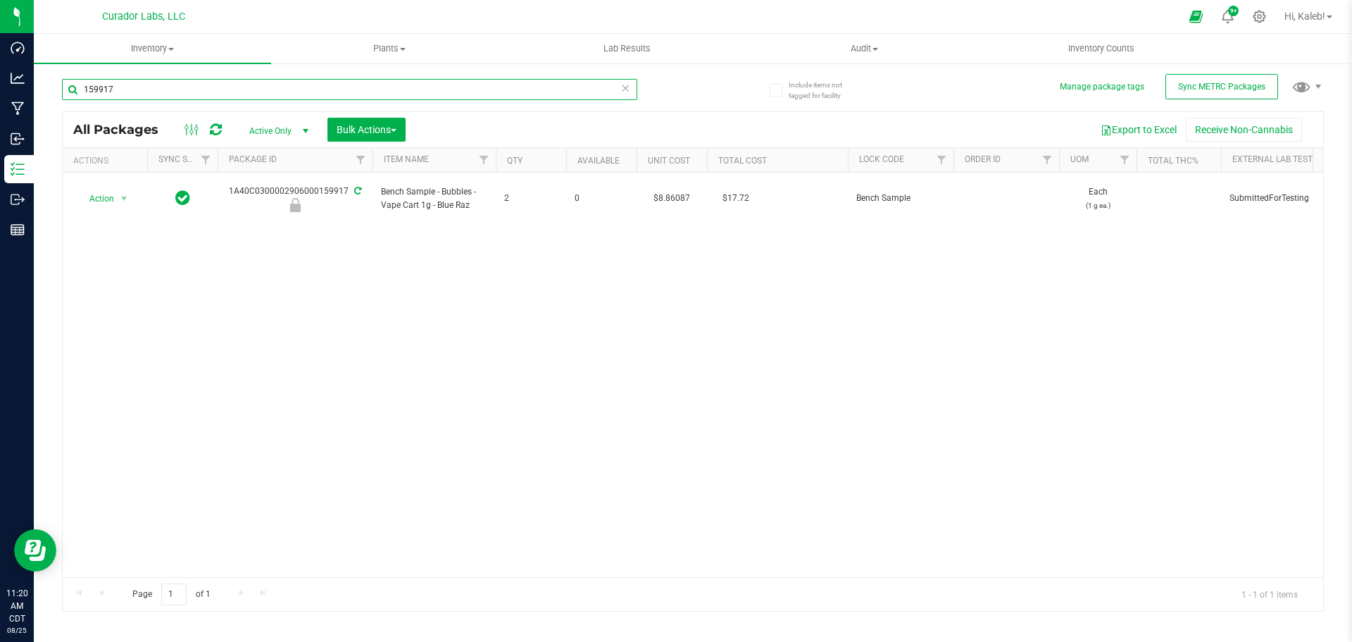
click at [201, 89] on input "159917" at bounding box center [349, 89] width 575 height 21
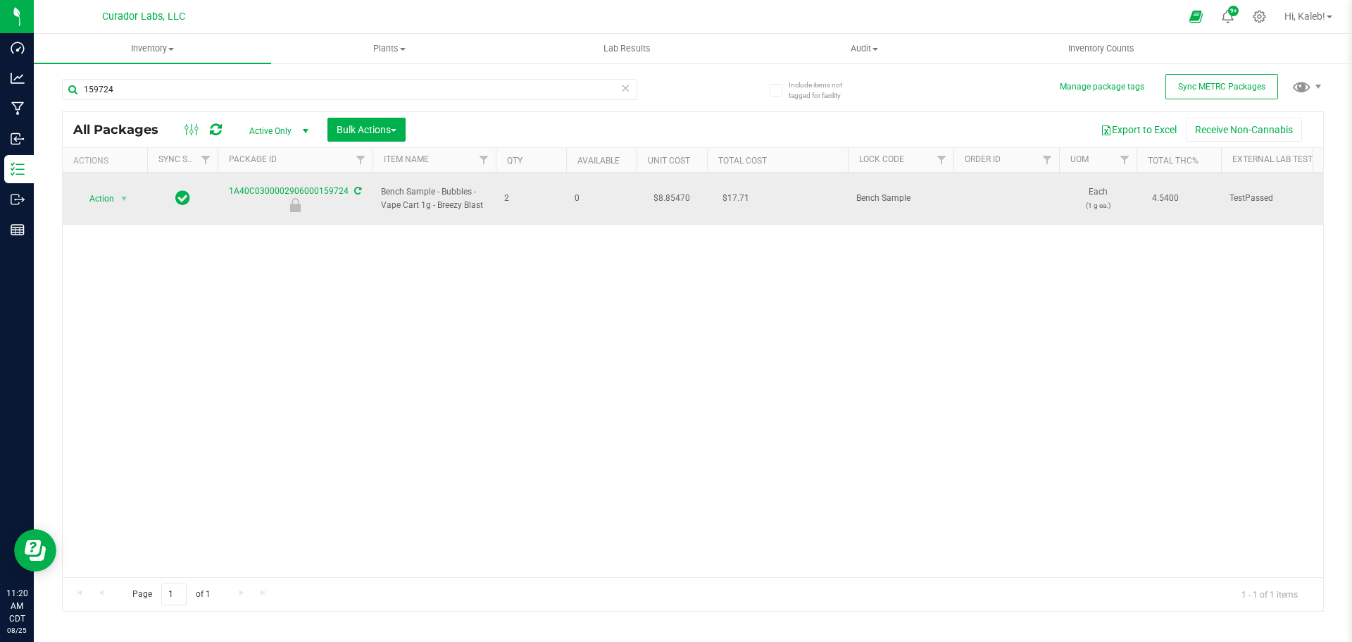
click at [674, 188] on td "$8.85470" at bounding box center [672, 199] width 70 height 52
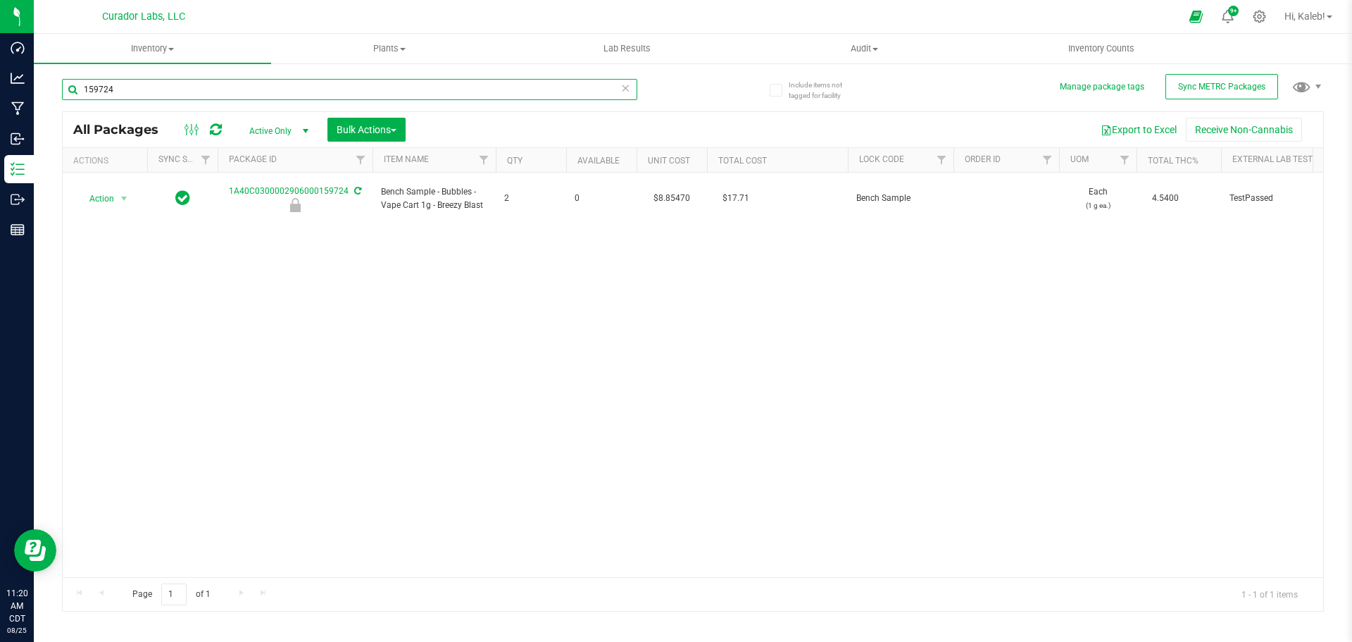
click at [108, 94] on input "159724" at bounding box center [349, 89] width 575 height 21
click at [107, 95] on input "159724" at bounding box center [349, 89] width 575 height 21
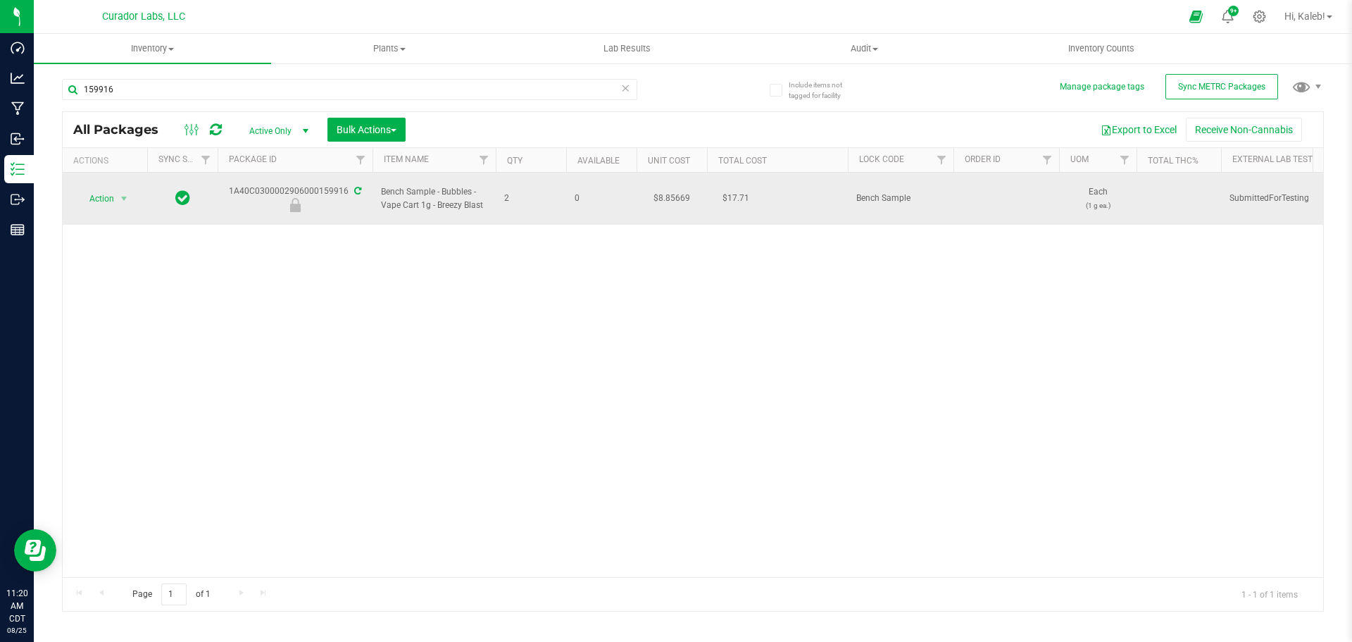
drag, startPoint x: 345, startPoint y: 182, endPoint x: 233, endPoint y: 182, distance: 112.0
click at [233, 185] on div "1A40C0300002906000159916" at bounding box center [294, 198] width 159 height 27
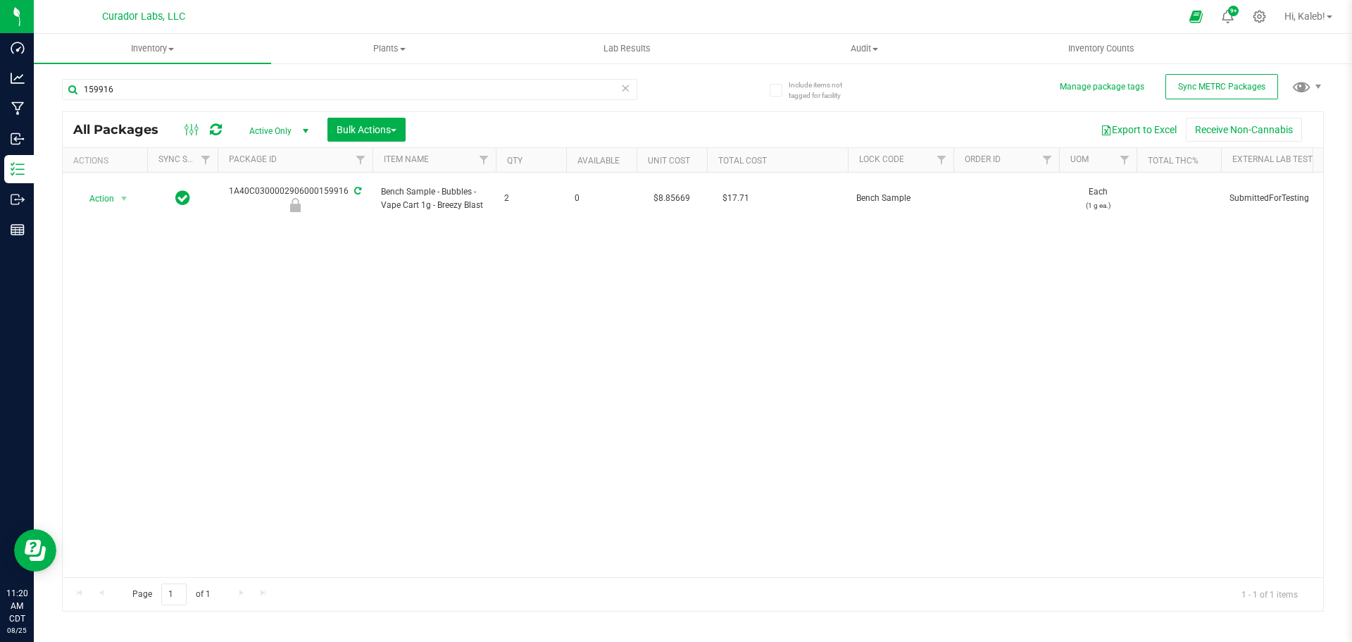
copy div "1A40C0300002906000159916"
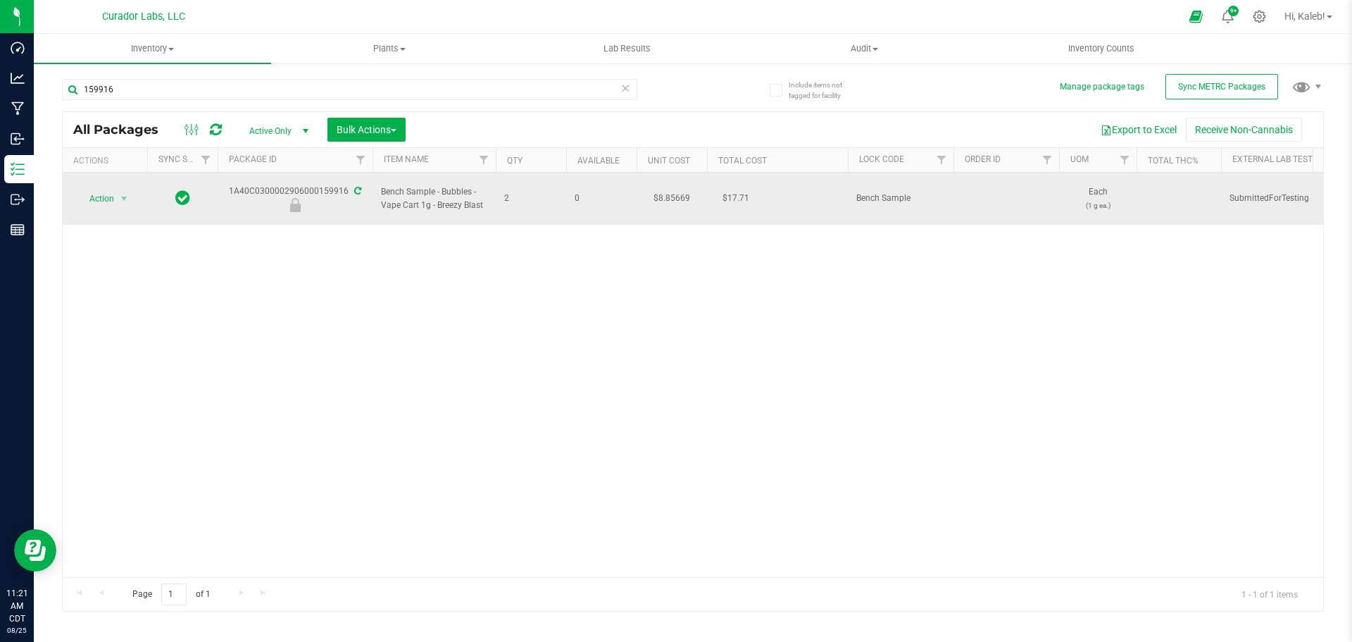
click at [674, 191] on td "$8.85669" at bounding box center [672, 199] width 70 height 52
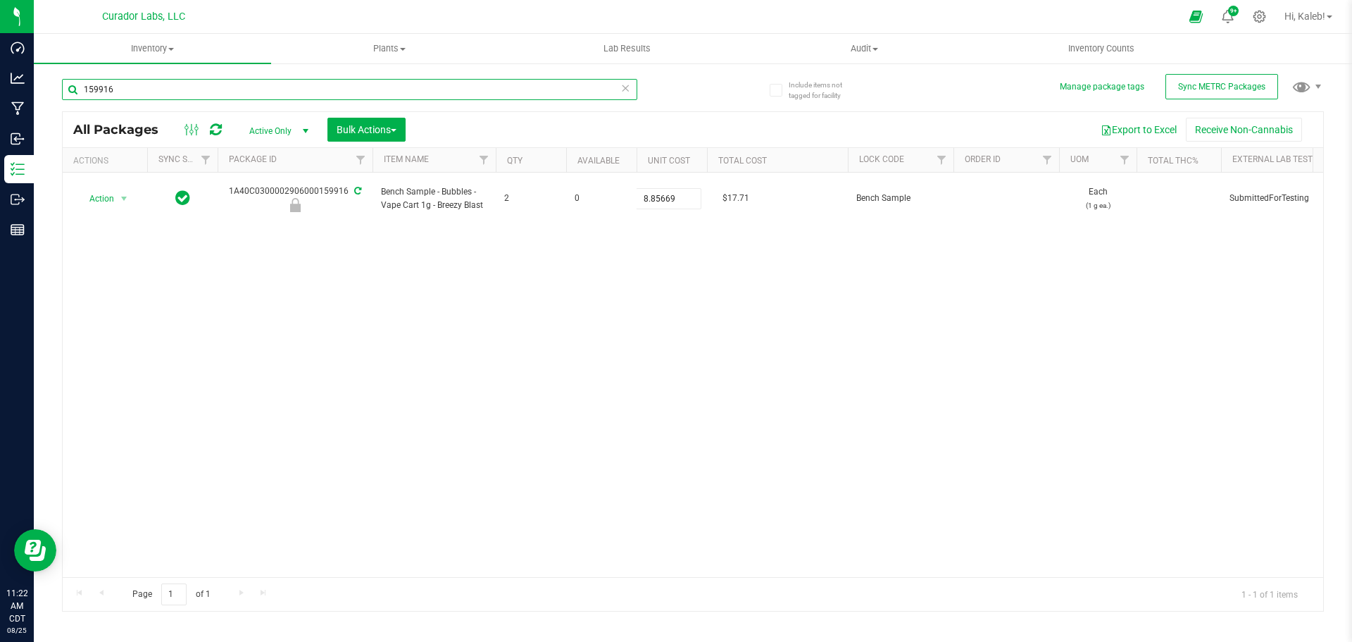
click at [254, 81] on input "159916" at bounding box center [349, 89] width 575 height 21
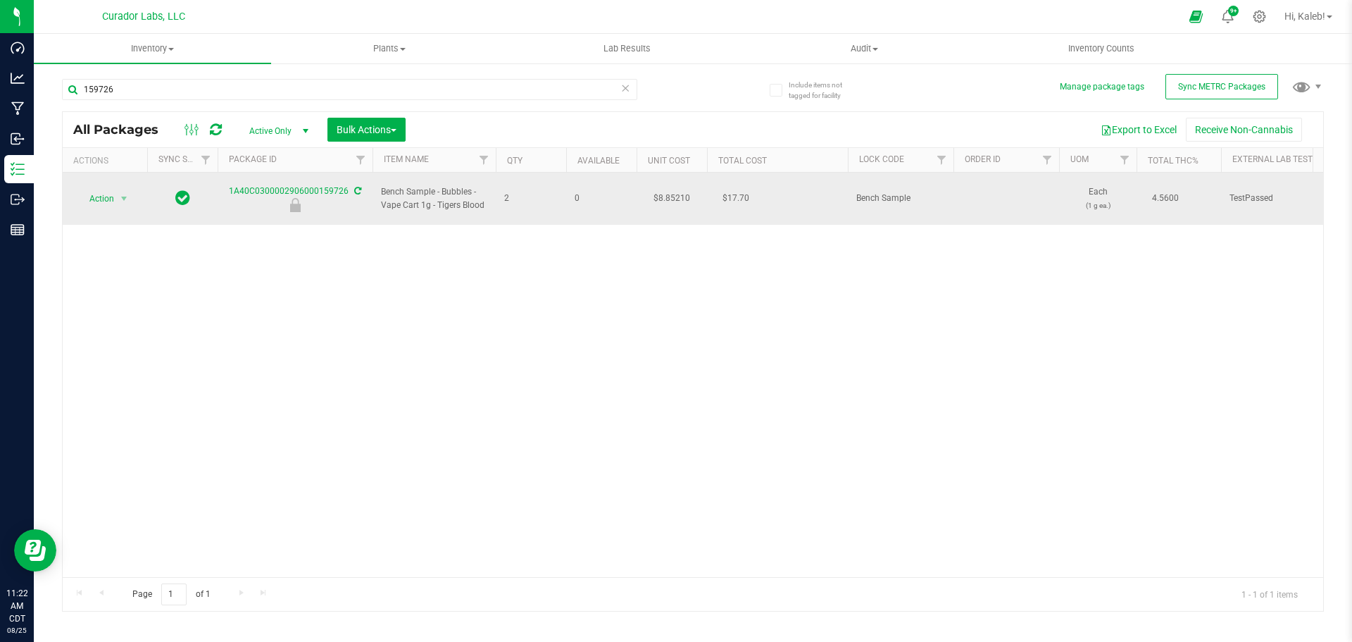
click at [666, 191] on td "$8.85210" at bounding box center [672, 199] width 70 height 52
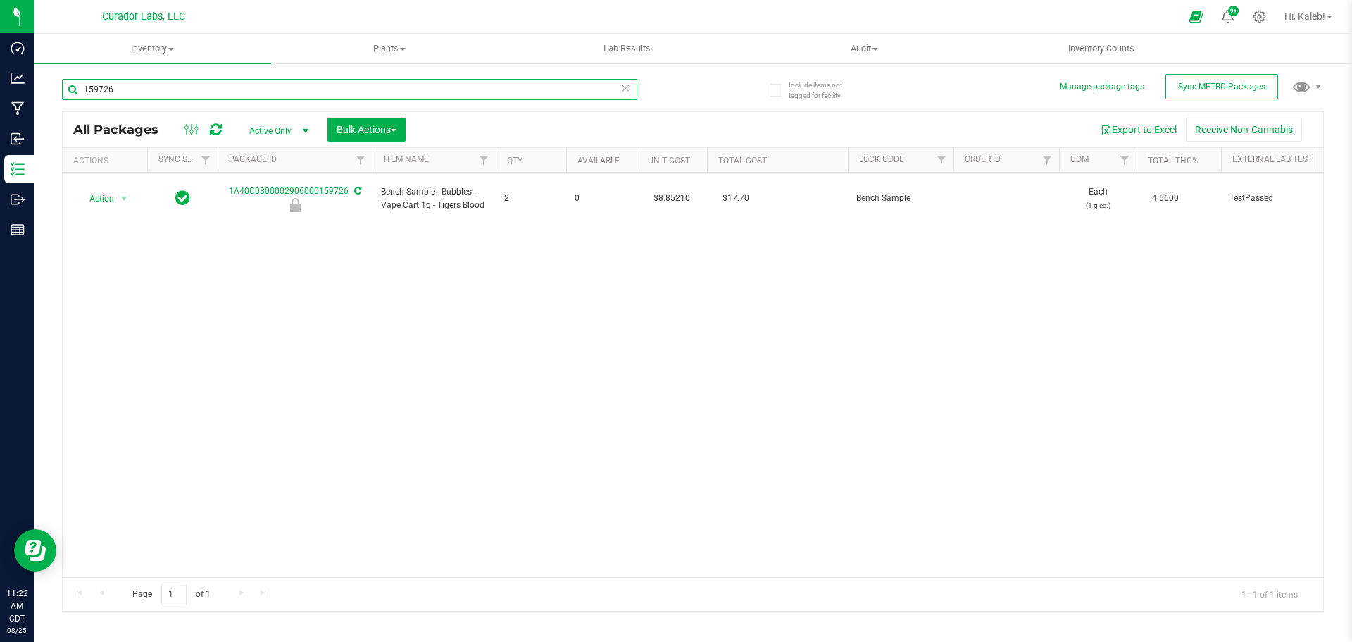
click at [100, 86] on input "159726" at bounding box center [349, 89] width 575 height 21
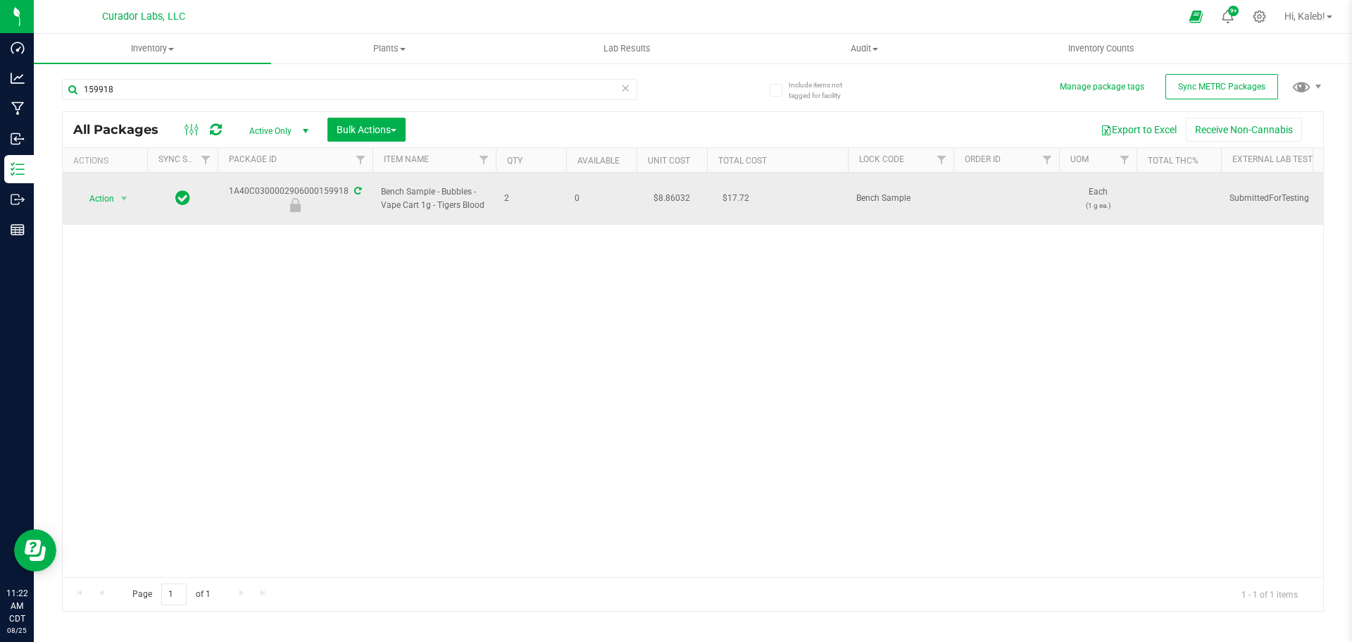
click at [677, 189] on td "$8.86032" at bounding box center [672, 199] width 70 height 52
click at [677, 189] on input "8.86032" at bounding box center [669, 199] width 64 height 20
drag, startPoint x: 346, startPoint y: 184, endPoint x: 276, endPoint y: 173, distance: 71.2
click at [273, 185] on div "1A40C0300002906000159918" at bounding box center [294, 198] width 159 height 27
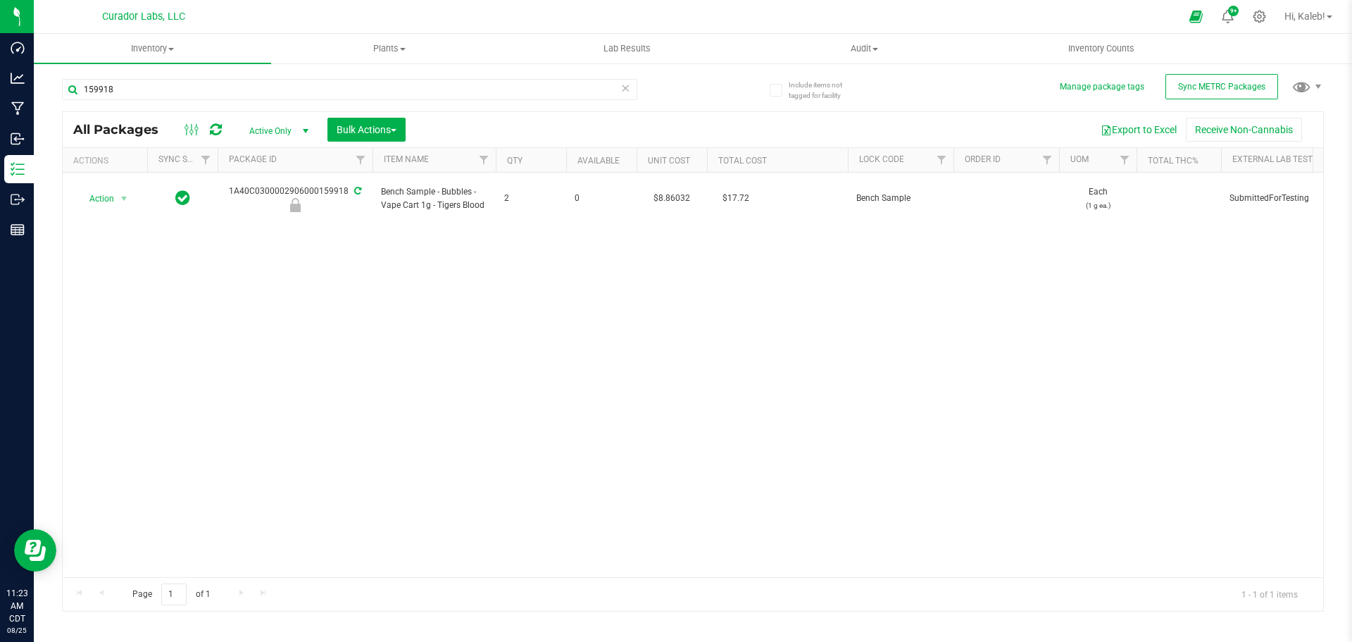
copy div "0002906000159918"
click at [93, 90] on input "159918" at bounding box center [349, 89] width 575 height 21
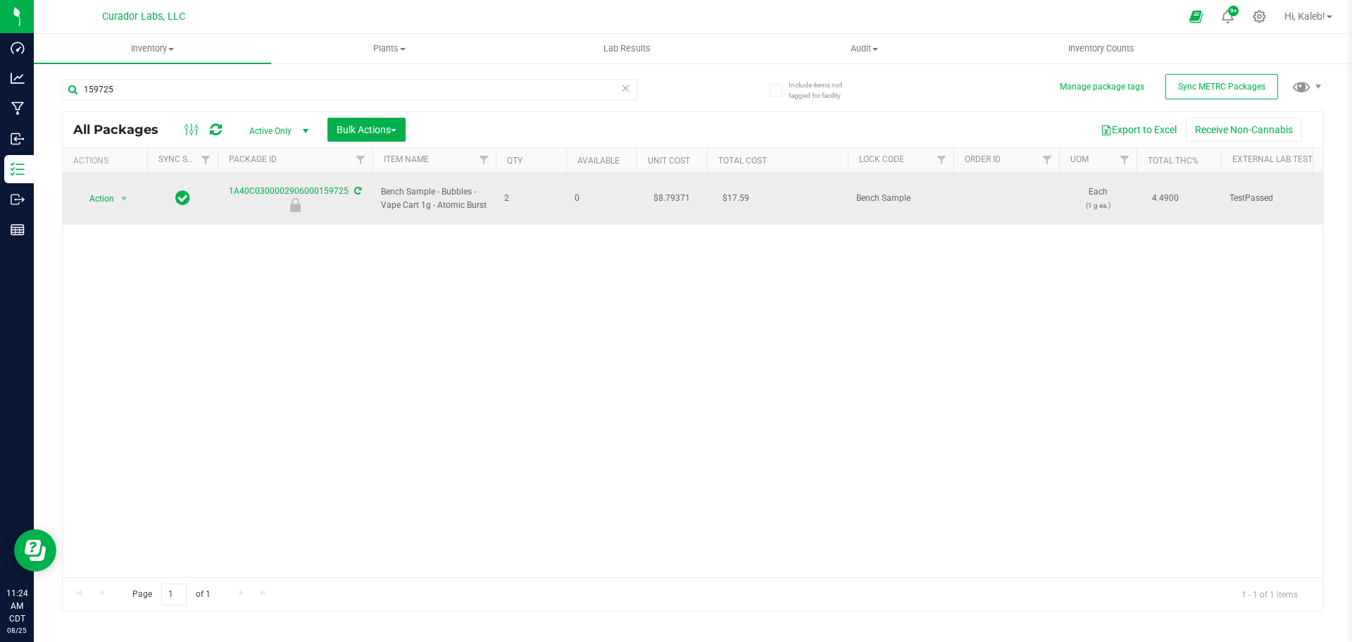
click at [662, 190] on td "$8.79371" at bounding box center [672, 199] width 70 height 52
click at [663, 190] on input "8.79371" at bounding box center [669, 199] width 64 height 20
drag, startPoint x: 297, startPoint y: 178, endPoint x: 282, endPoint y: 182, distance: 15.2
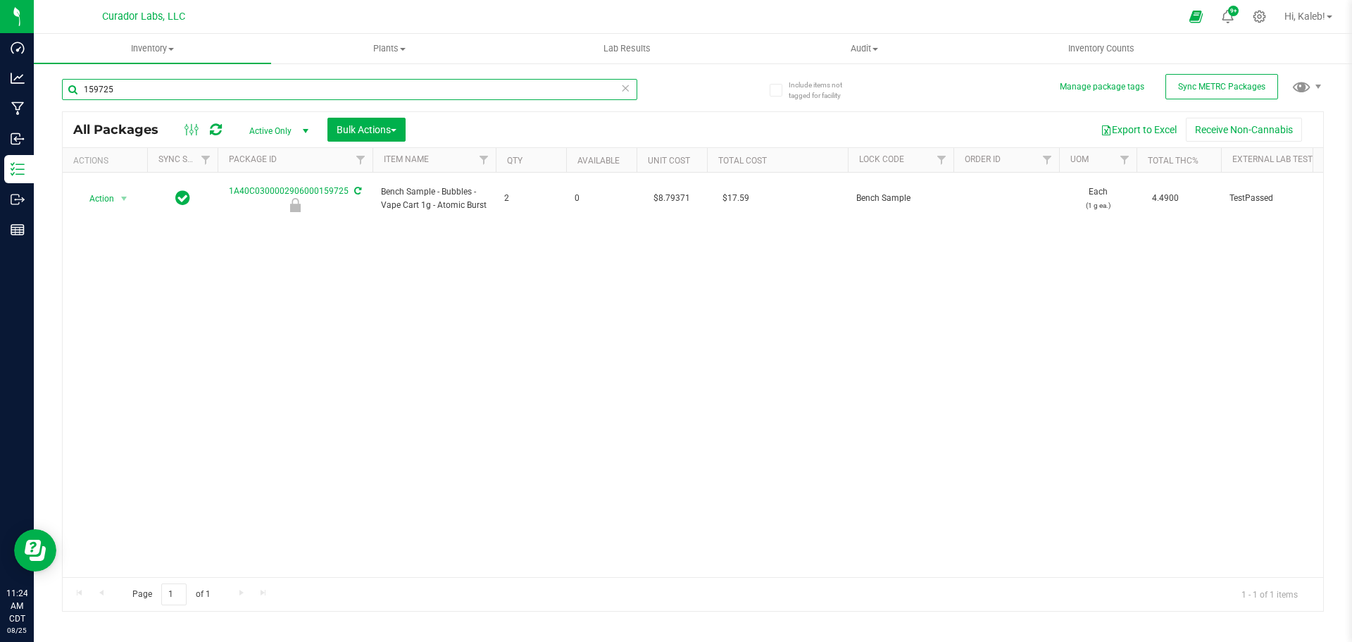
click at [104, 89] on input "159725" at bounding box center [349, 89] width 575 height 21
drag, startPoint x: 104, startPoint y: 89, endPoint x: 102, endPoint y: 99, distance: 10.0
click at [102, 97] on input "159725" at bounding box center [349, 89] width 575 height 21
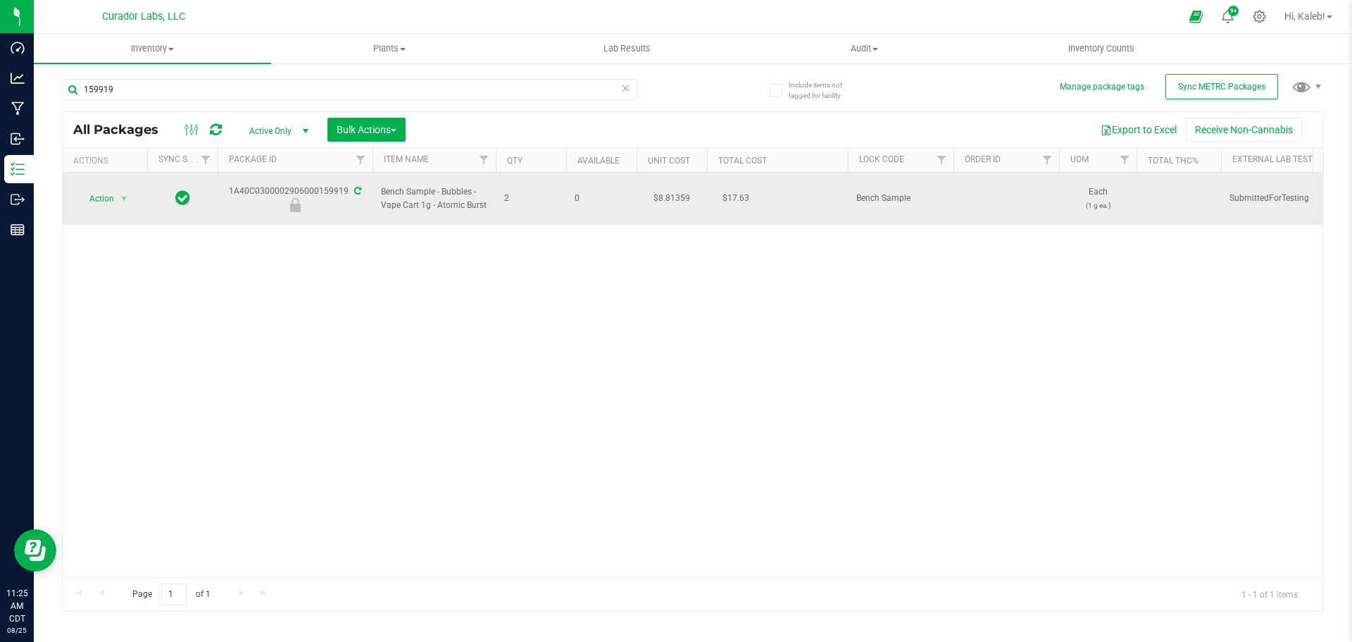
drag, startPoint x: 349, startPoint y: 185, endPoint x: 273, endPoint y: 187, distance: 75.4
click at [273, 187] on div "1A40C0300002906000159919" at bounding box center [294, 198] width 159 height 27
click at [673, 191] on td "$8.81359" at bounding box center [672, 199] width 70 height 52
click at [673, 191] on input "8.81359" at bounding box center [669, 199] width 64 height 20
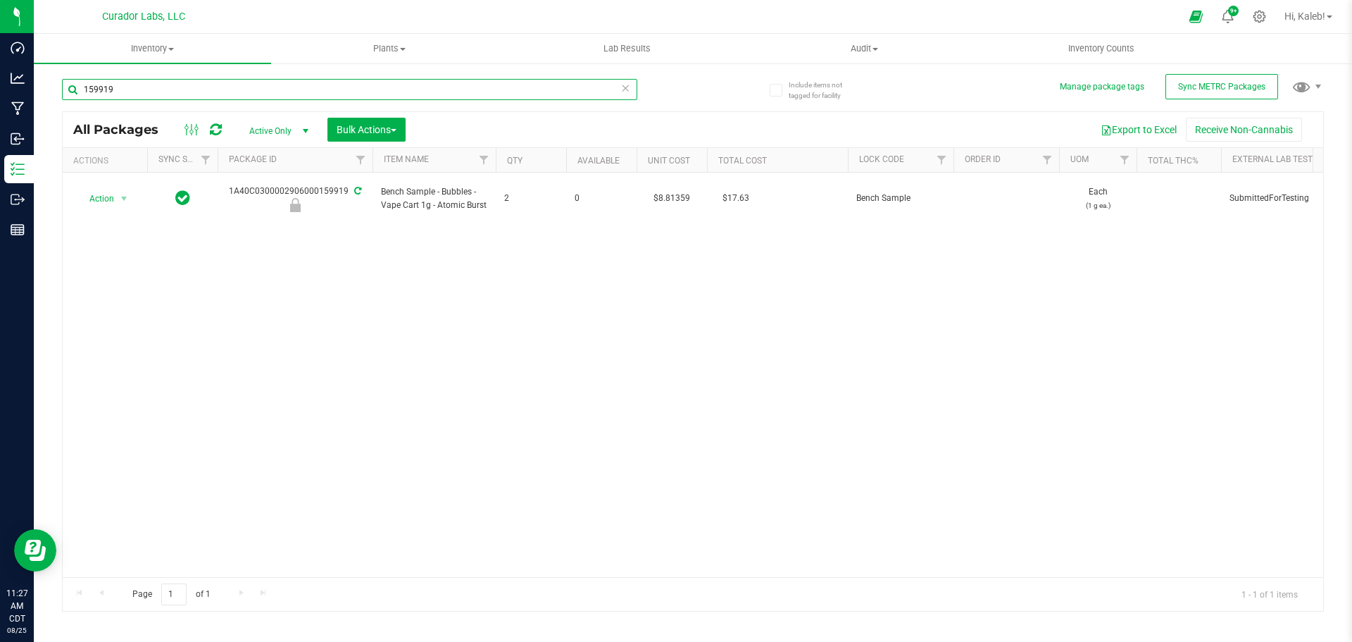
click at [185, 87] on input "159919" at bounding box center [349, 89] width 575 height 21
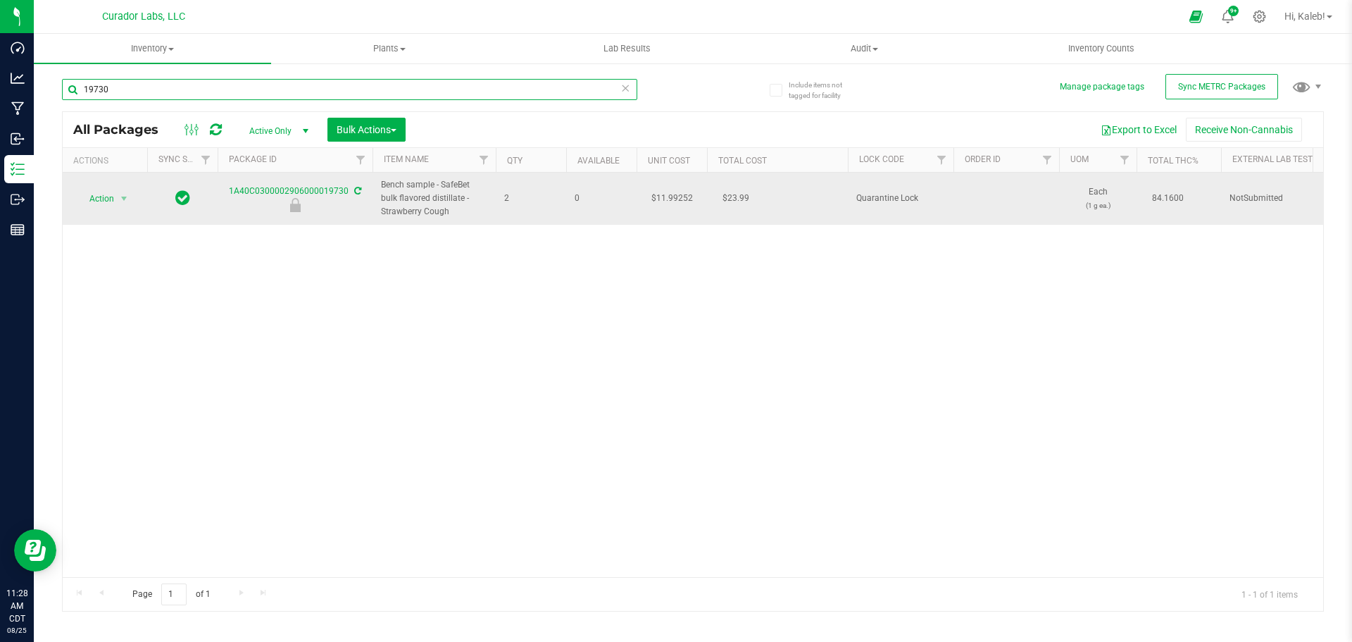
type input "19730"
click at [666, 197] on td "$11.99252" at bounding box center [672, 199] width 70 height 52
